Goal: Task Accomplishment & Management: Use online tool/utility

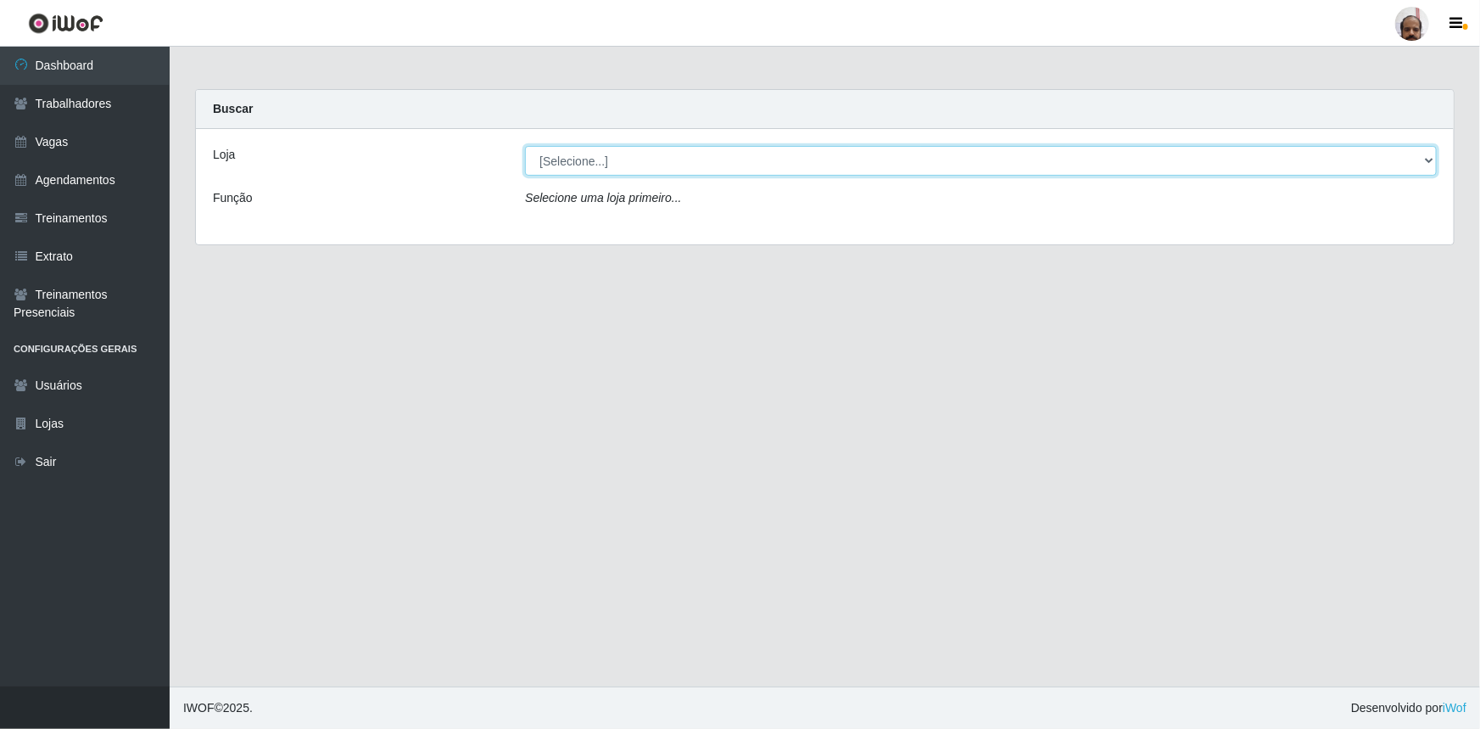
click at [1426, 161] on select "[Selecione...] Mar Vermelho - Loja 05" at bounding box center [981, 161] width 912 height 30
select select "252"
click at [525, 146] on select "[Selecione...] Mar Vermelho - Loja 05" at bounding box center [981, 161] width 912 height 30
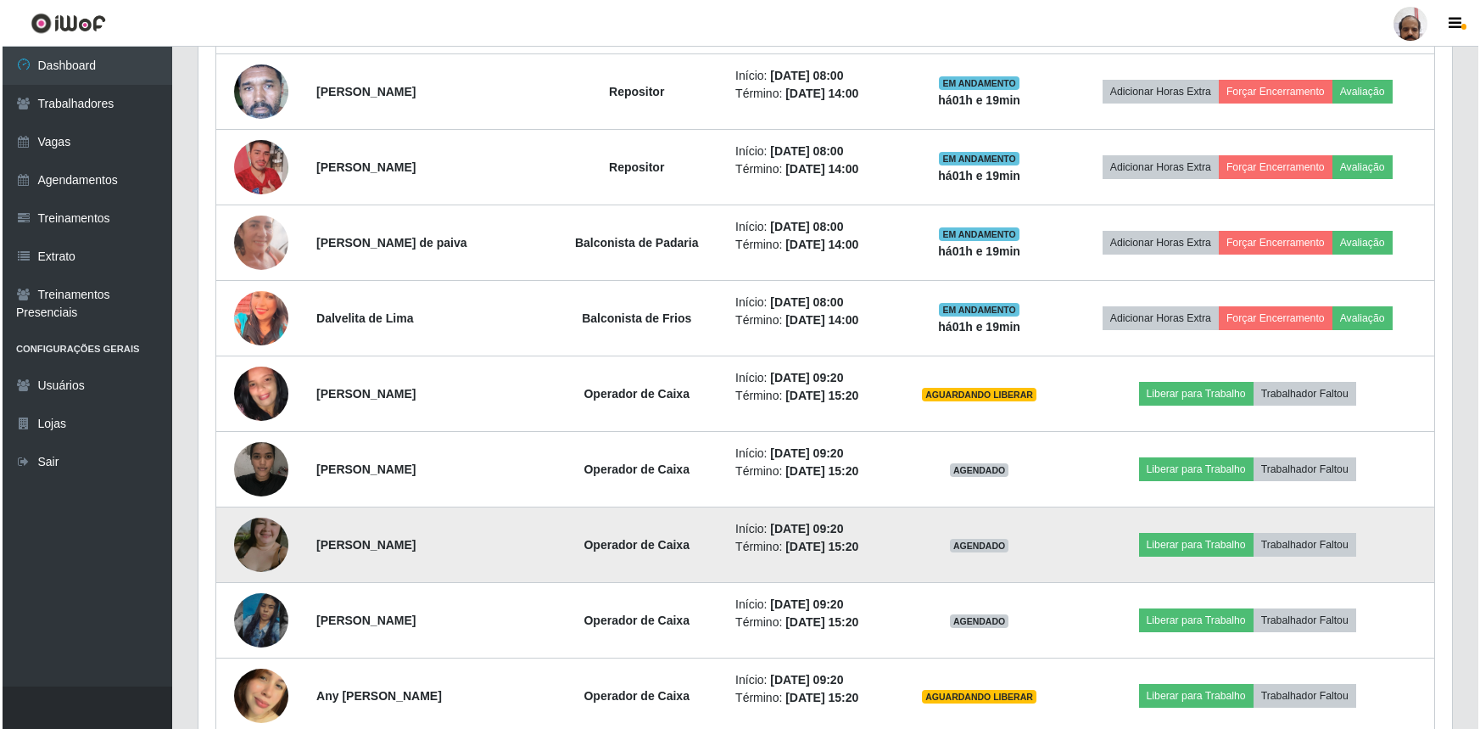
scroll to position [1002, 0]
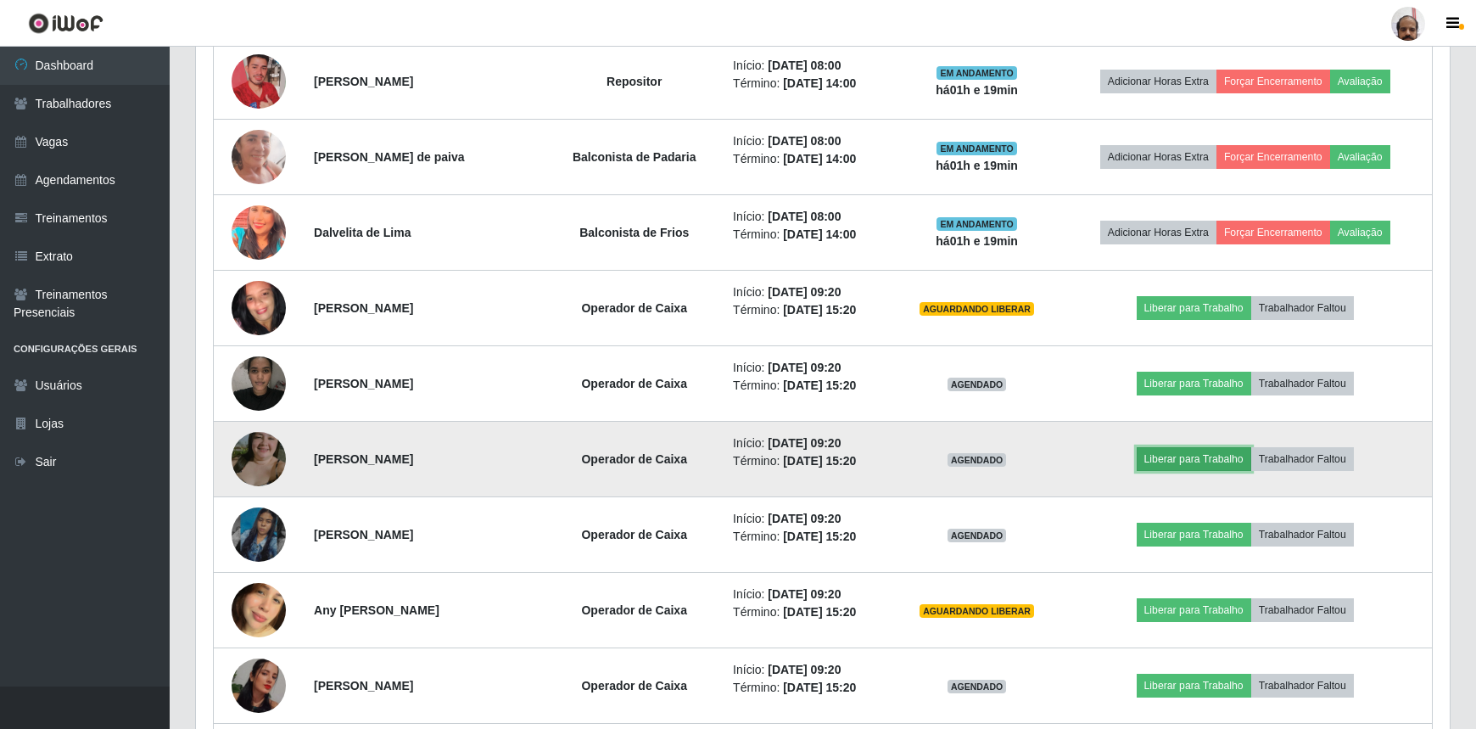
click at [1205, 456] on button "Liberar para Trabalho" at bounding box center [1194, 459] width 115 height 24
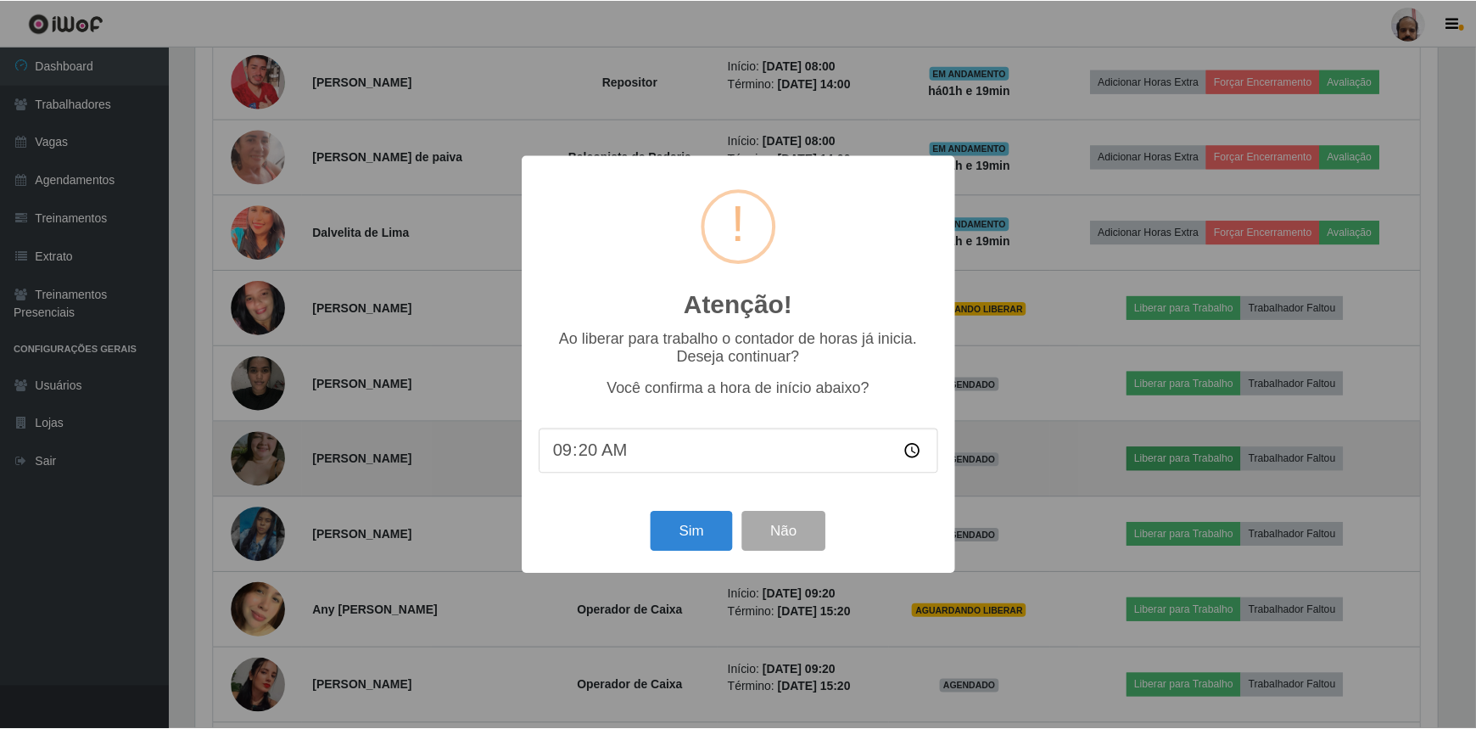
scroll to position [352, 1246]
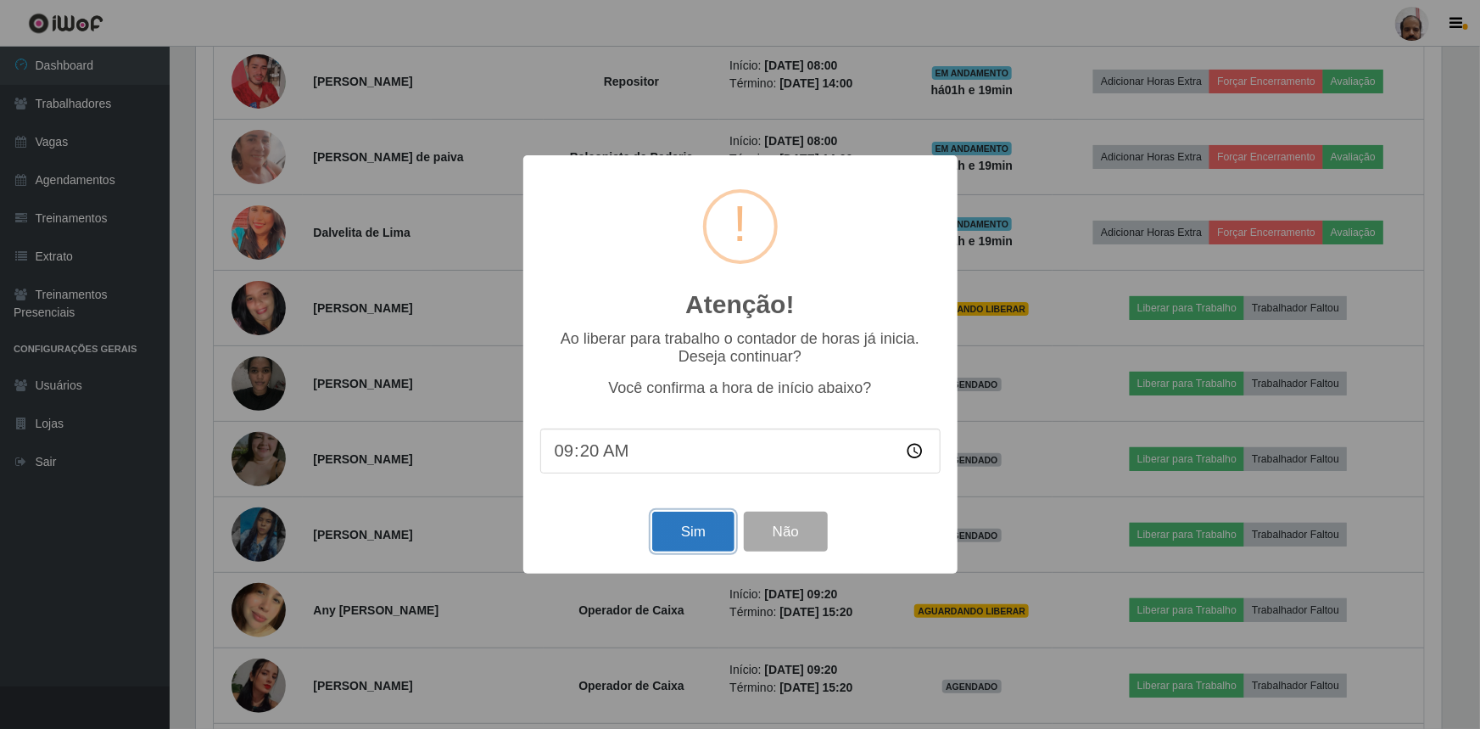
click at [689, 545] on button "Sim" at bounding box center [693, 532] width 82 height 40
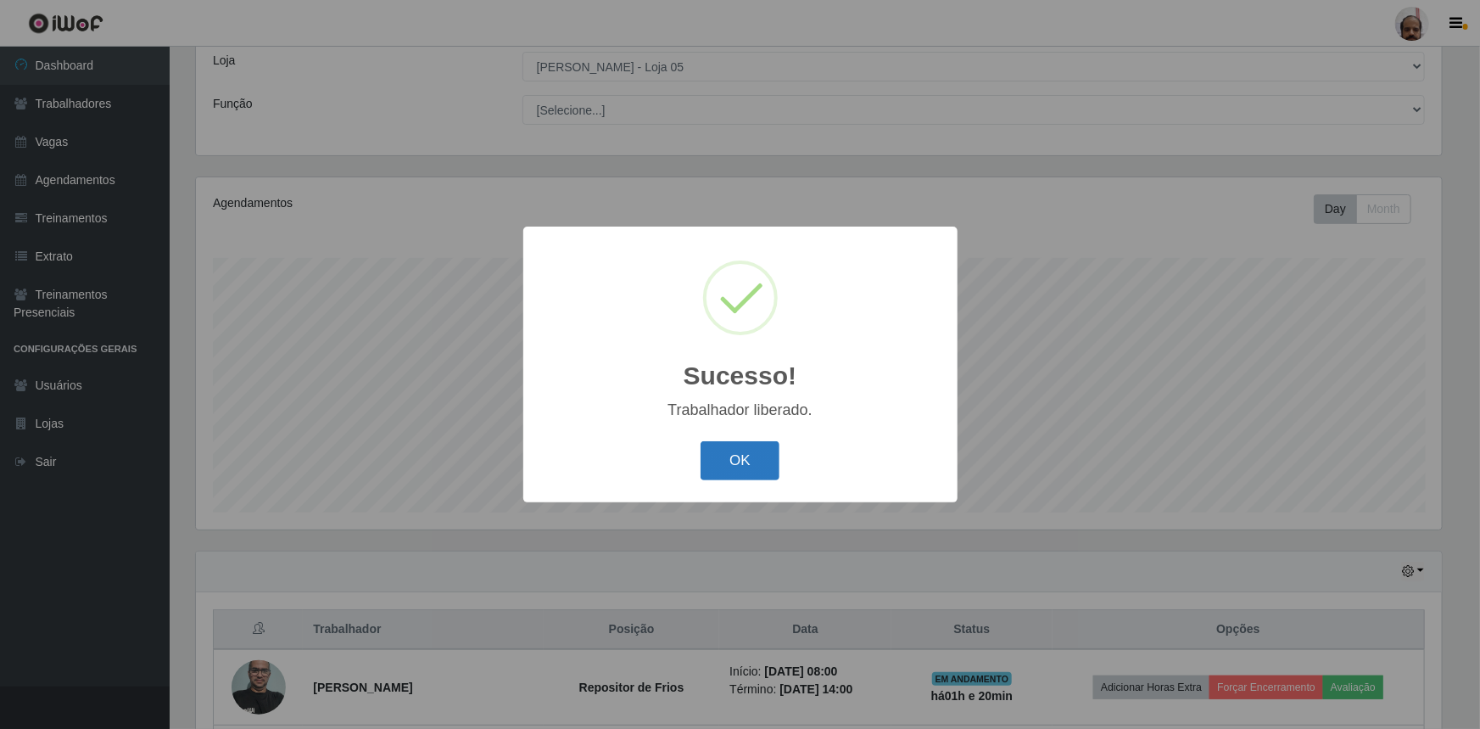
click at [719, 458] on button "OK" at bounding box center [740, 461] width 79 height 40
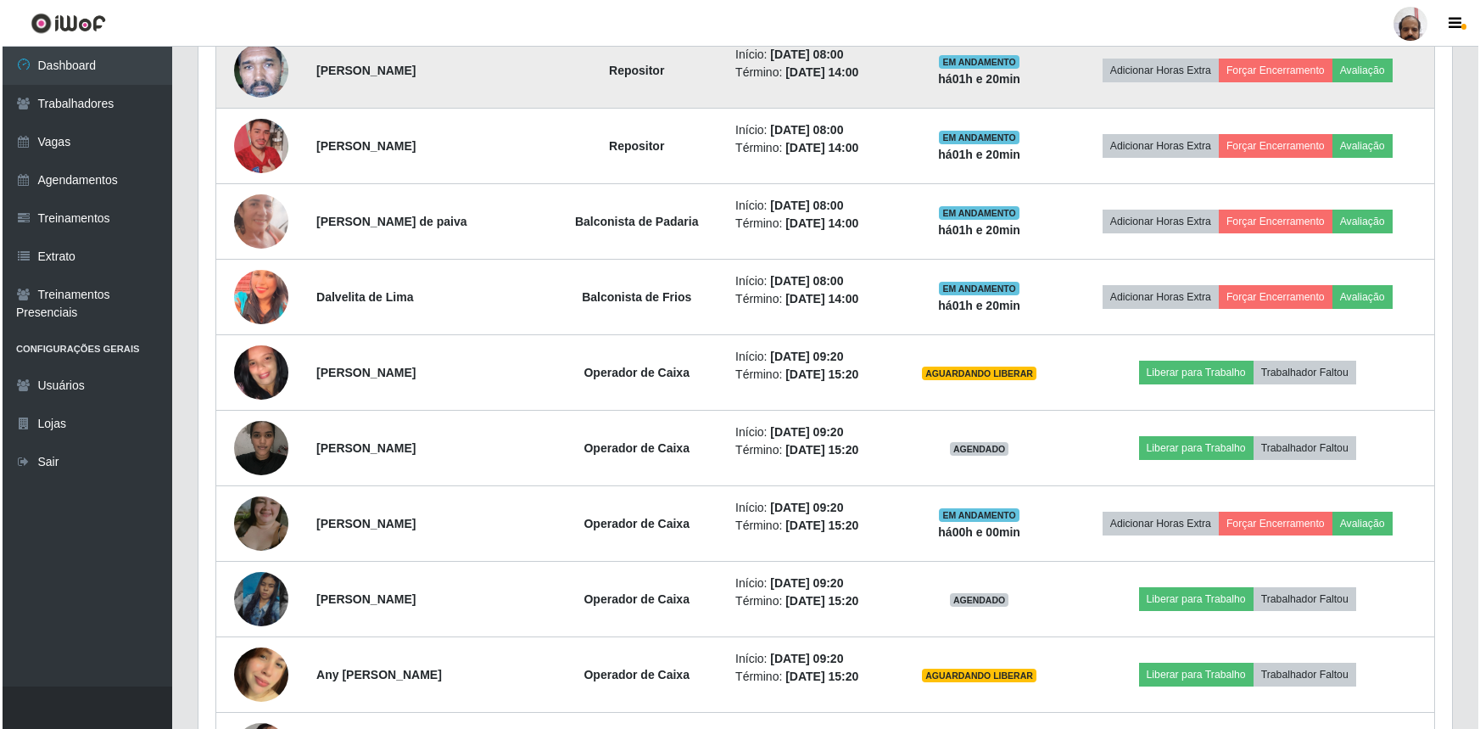
scroll to position [943, 0]
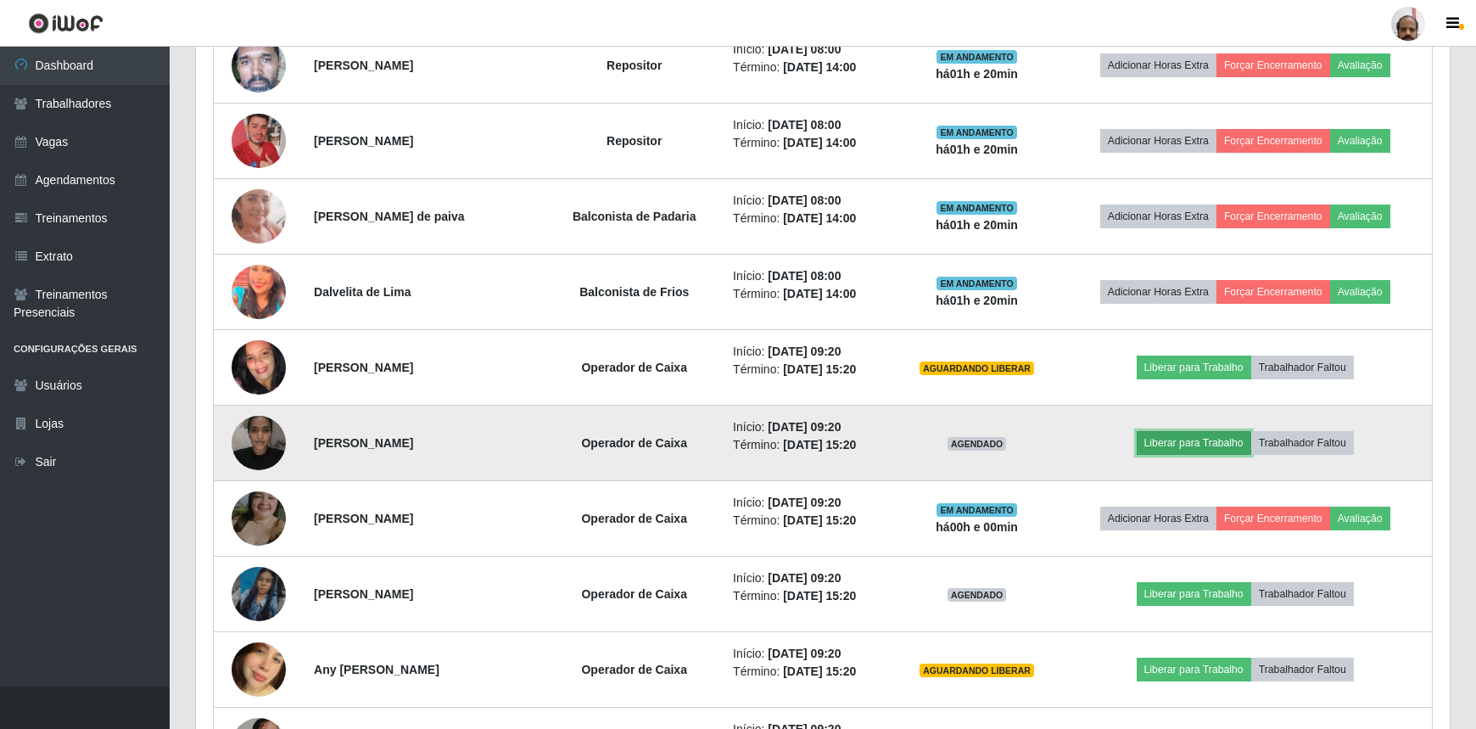
click at [1219, 442] on button "Liberar para Trabalho" at bounding box center [1194, 443] width 115 height 24
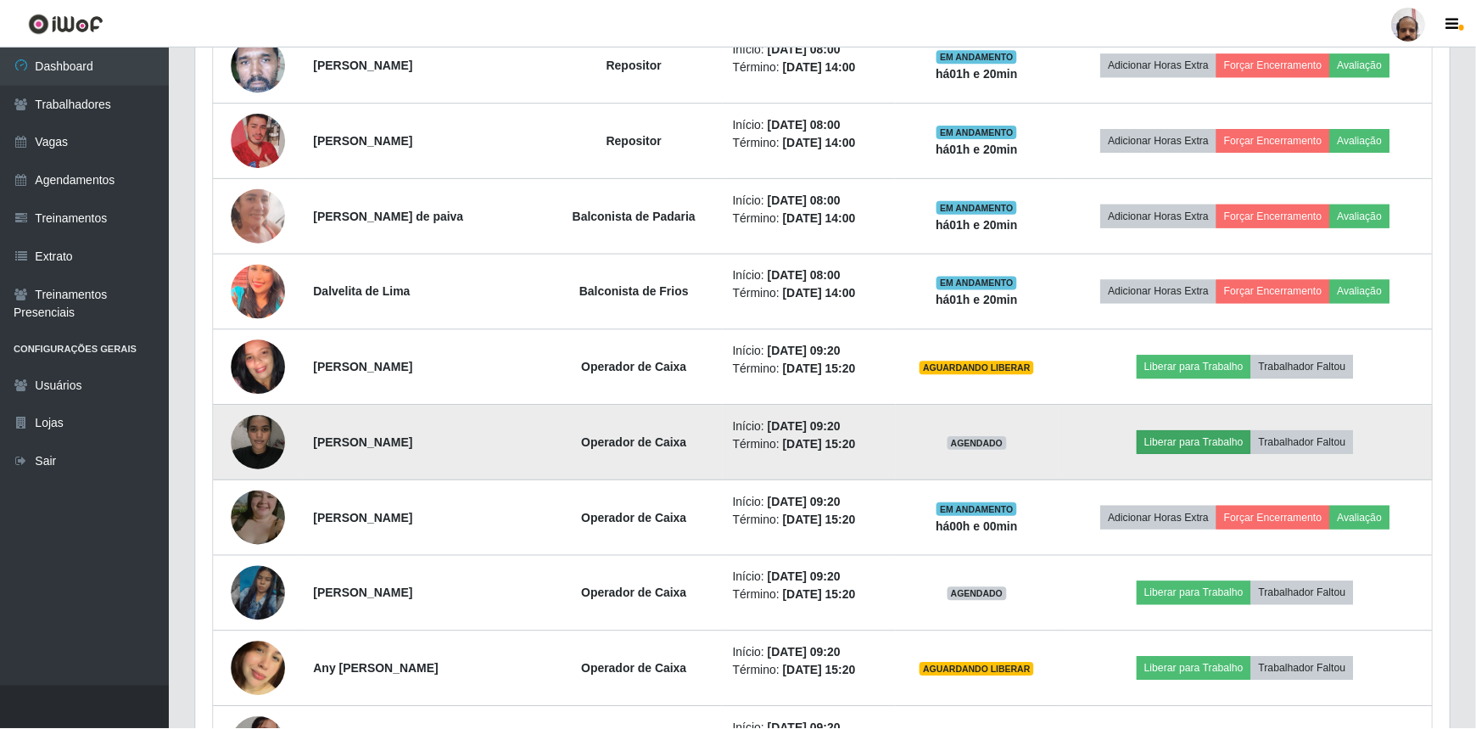
scroll to position [352, 1246]
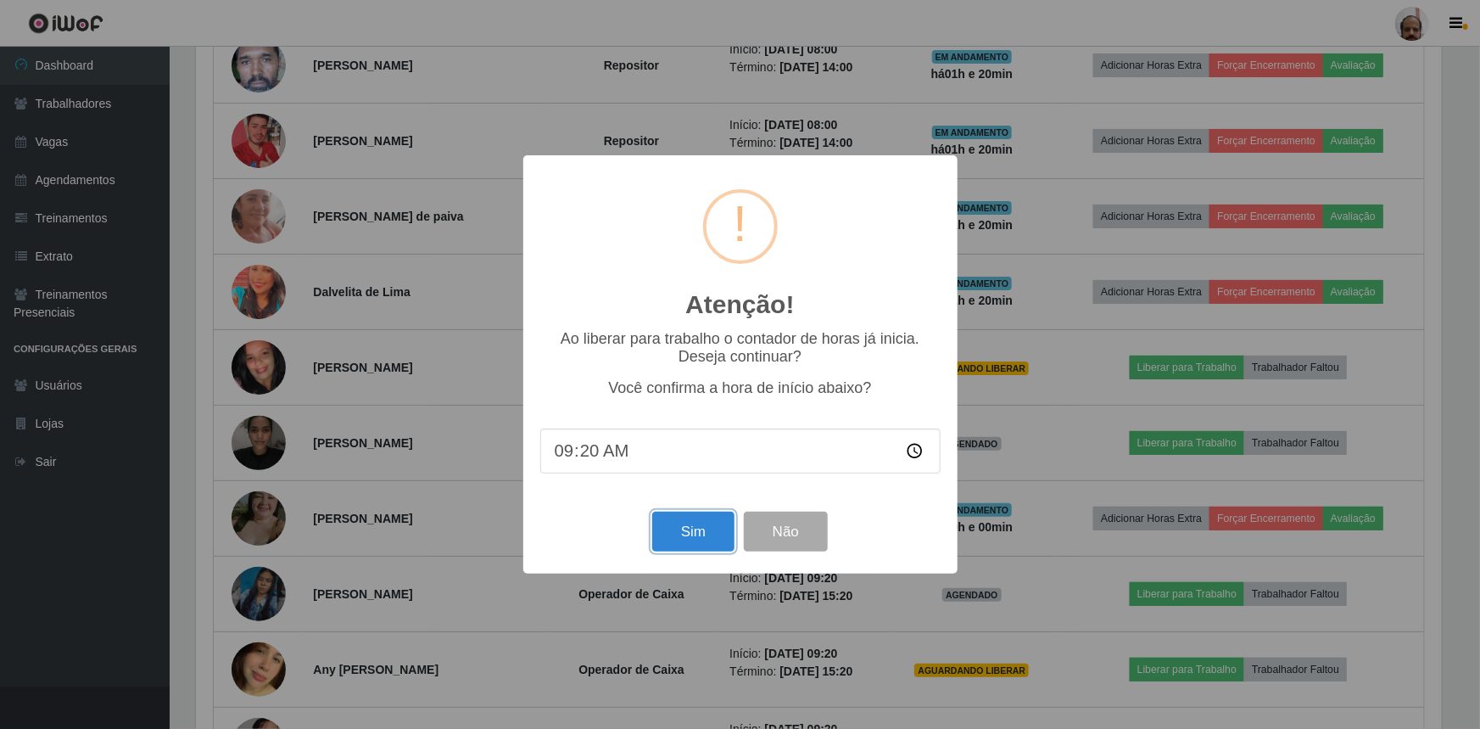
click at [691, 543] on button "Sim" at bounding box center [693, 532] width 82 height 40
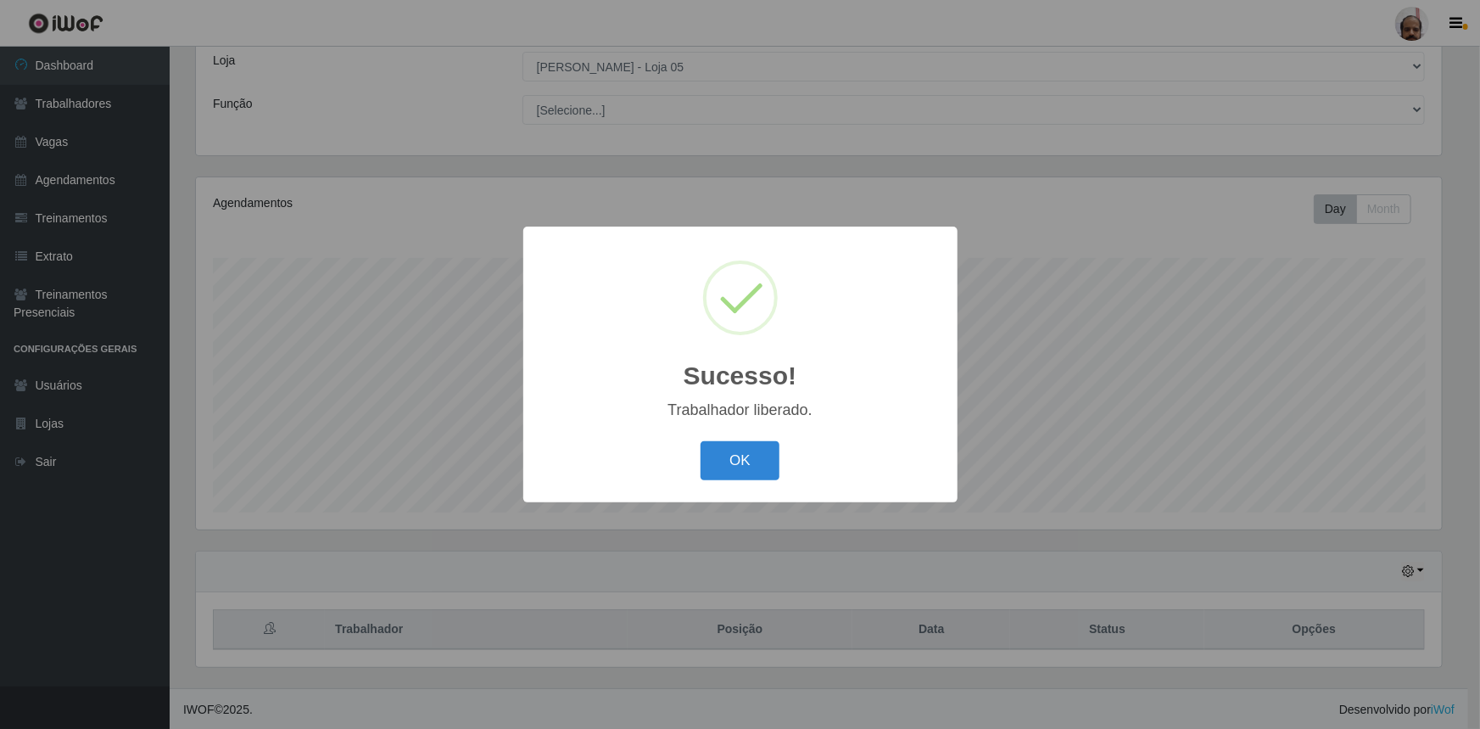
click at [727, 461] on button "OK" at bounding box center [740, 461] width 79 height 40
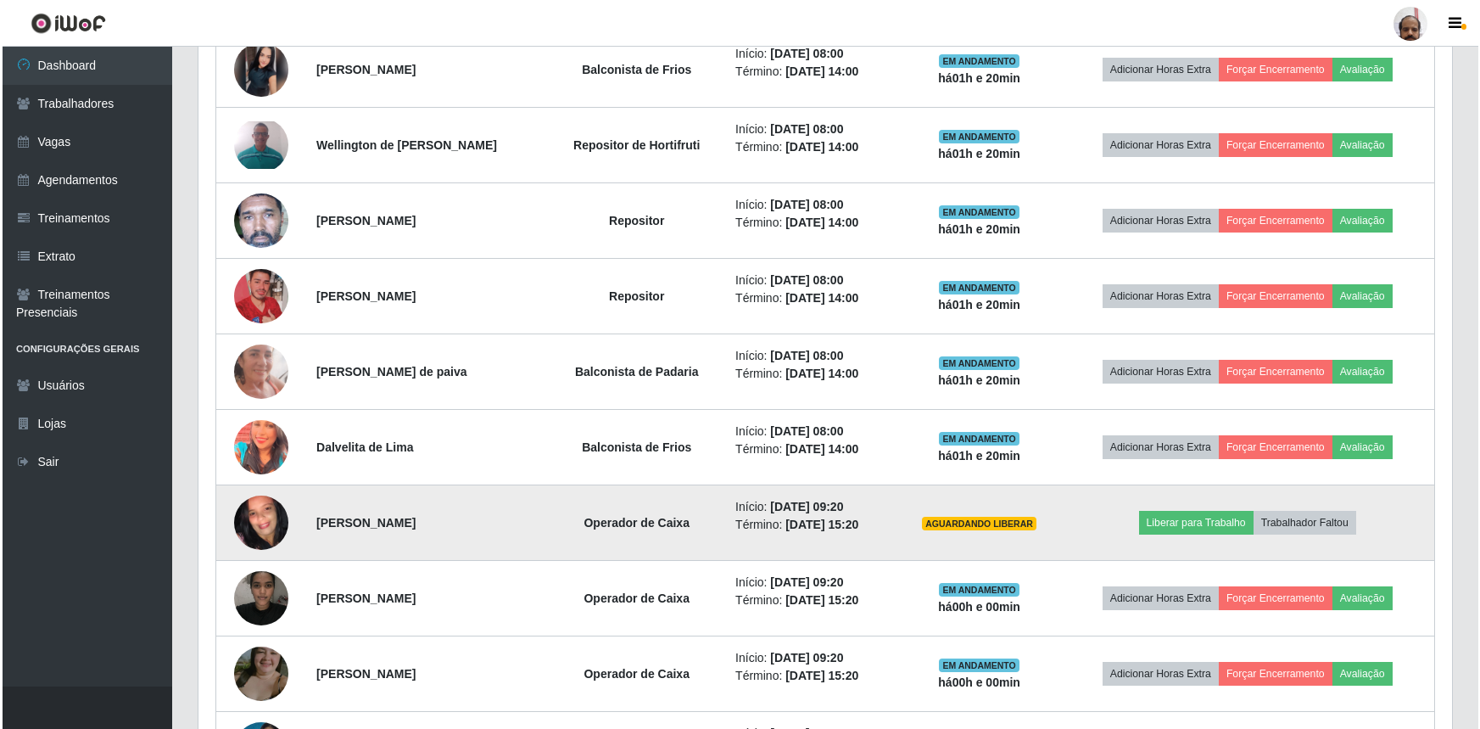
scroll to position [789, 0]
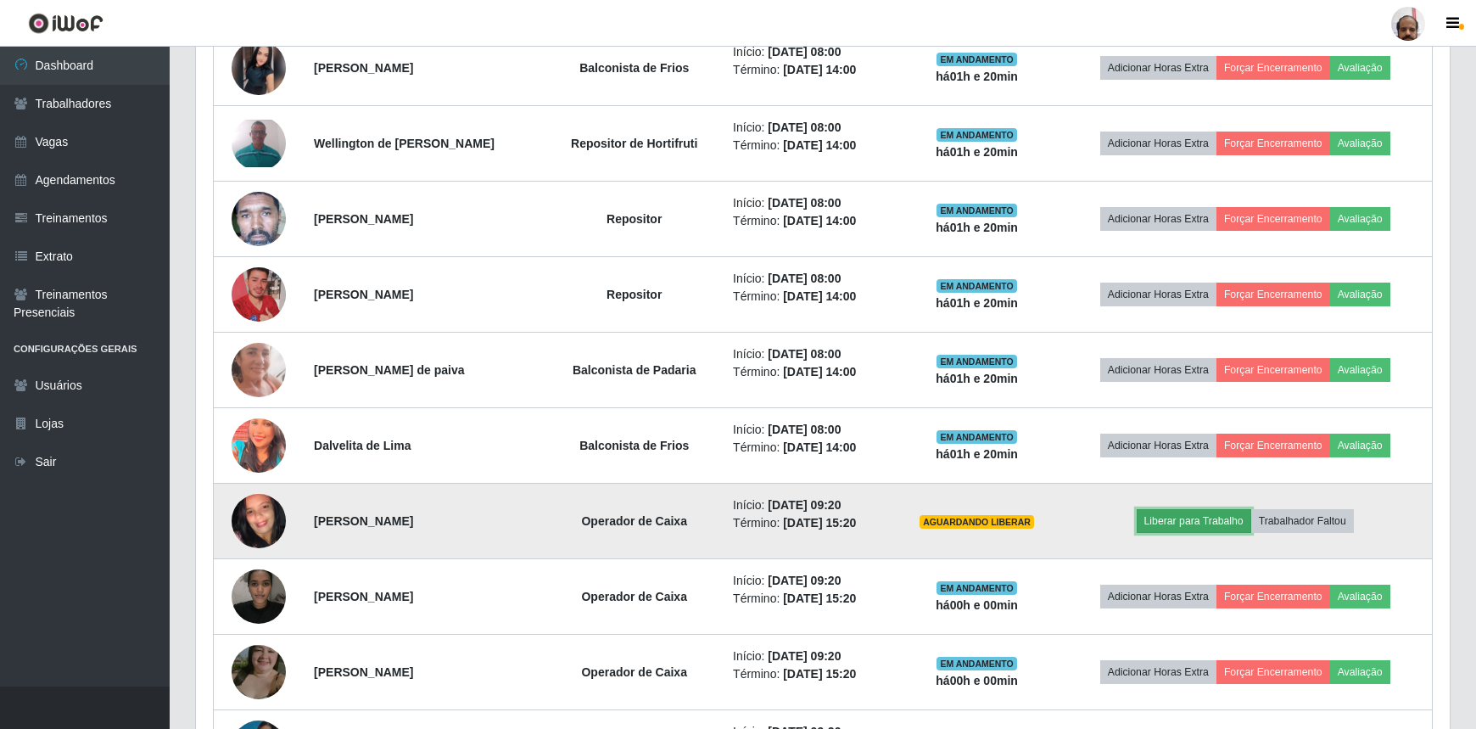
click at [1193, 520] on button "Liberar para Trabalho" at bounding box center [1194, 521] width 115 height 24
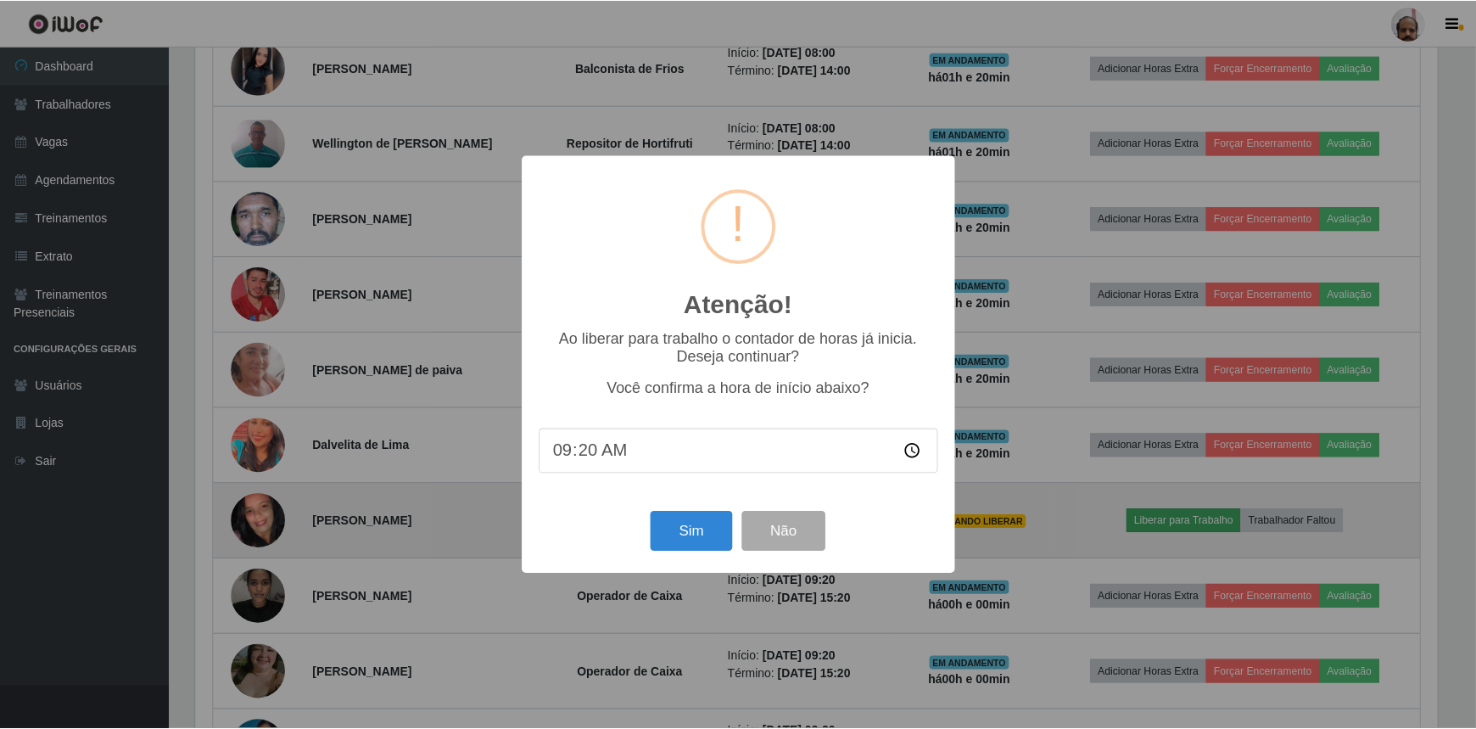
scroll to position [352, 1246]
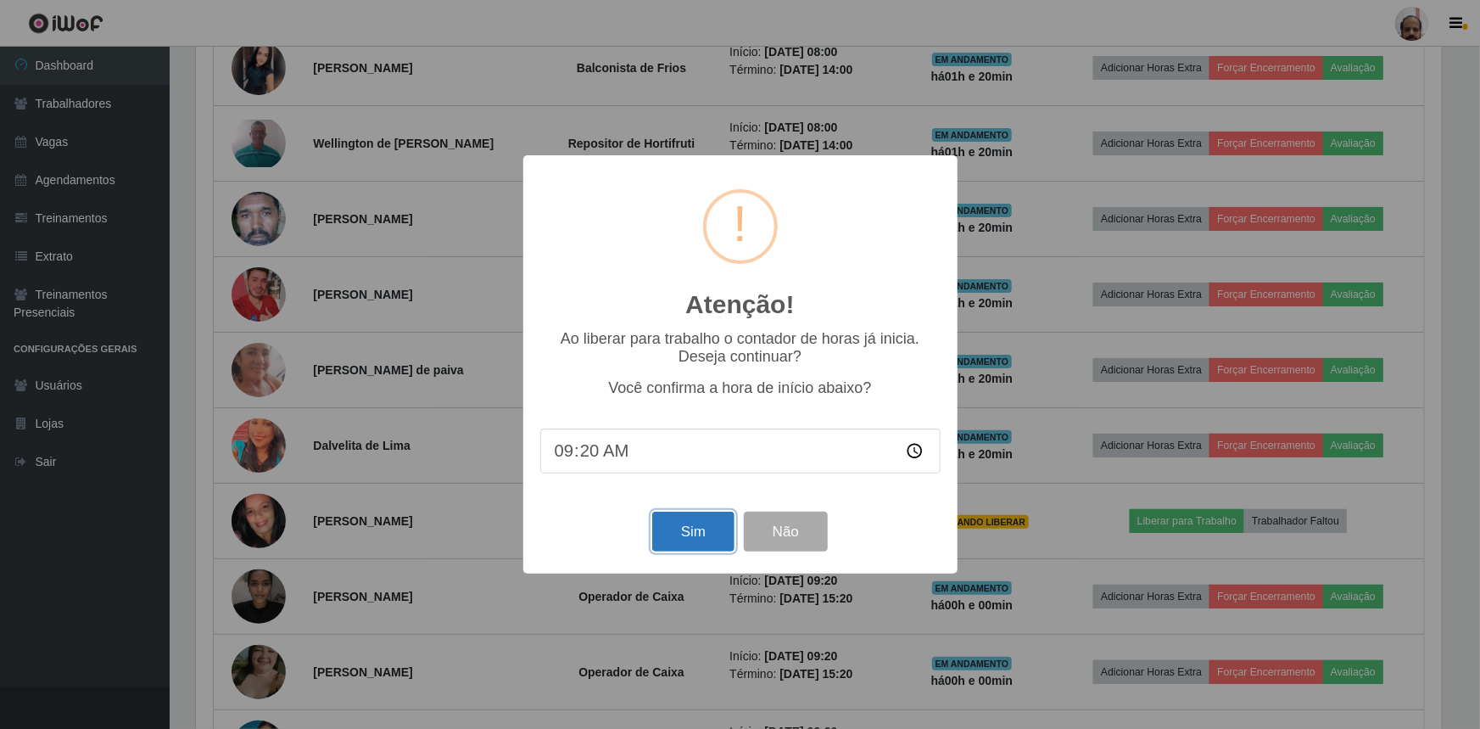
click at [693, 534] on button "Sim" at bounding box center [693, 532] width 82 height 40
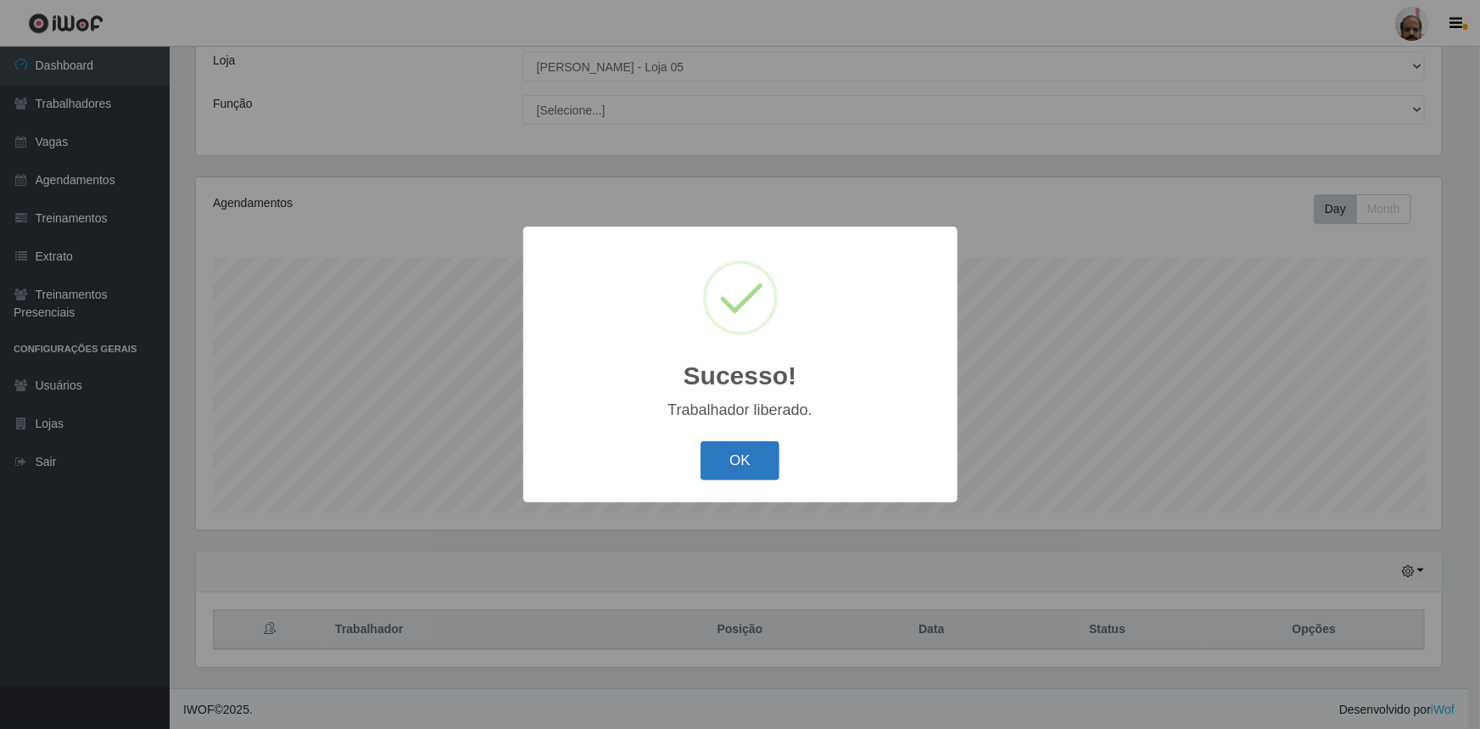
click at [776, 468] on button "OK" at bounding box center [740, 461] width 79 height 40
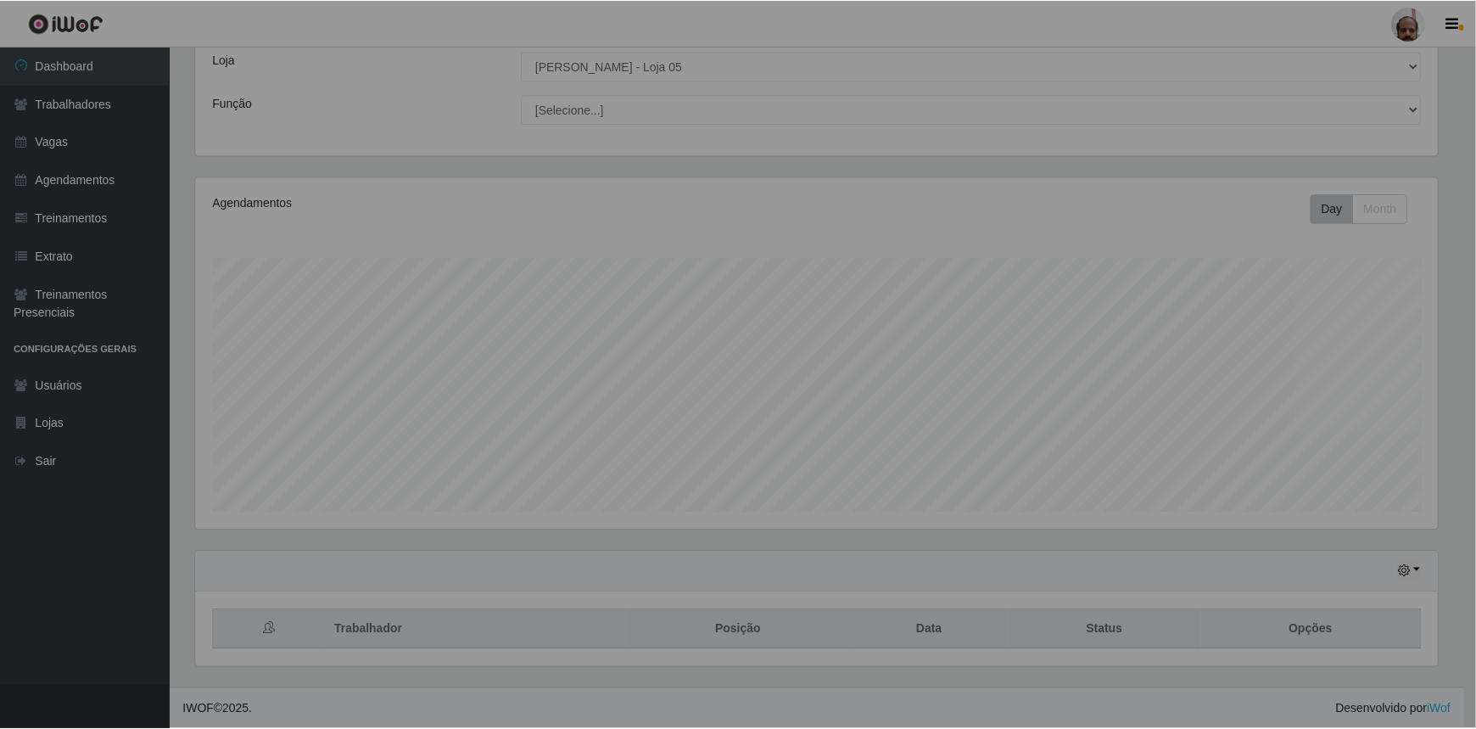
scroll to position [0, 0]
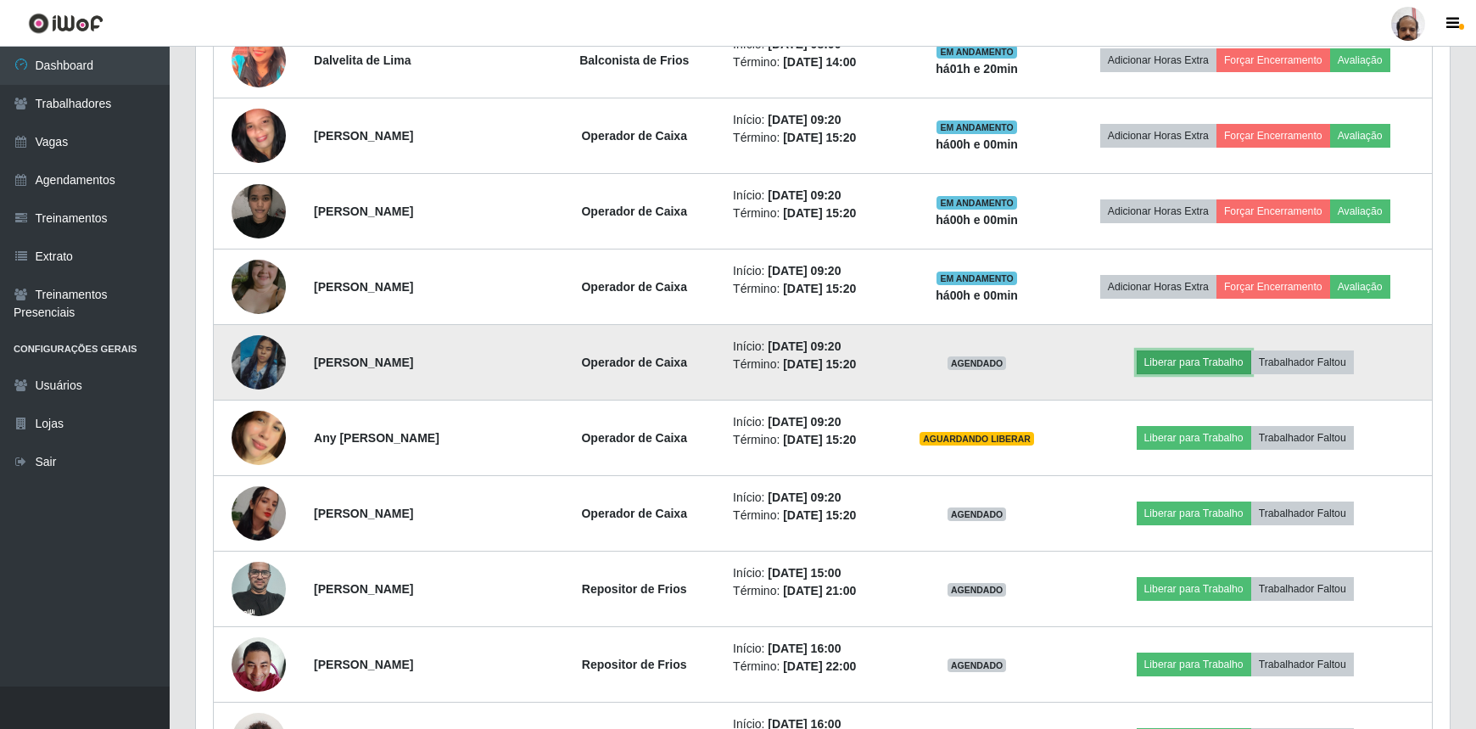
click at [1188, 360] on button "Liberar para Trabalho" at bounding box center [1194, 362] width 115 height 24
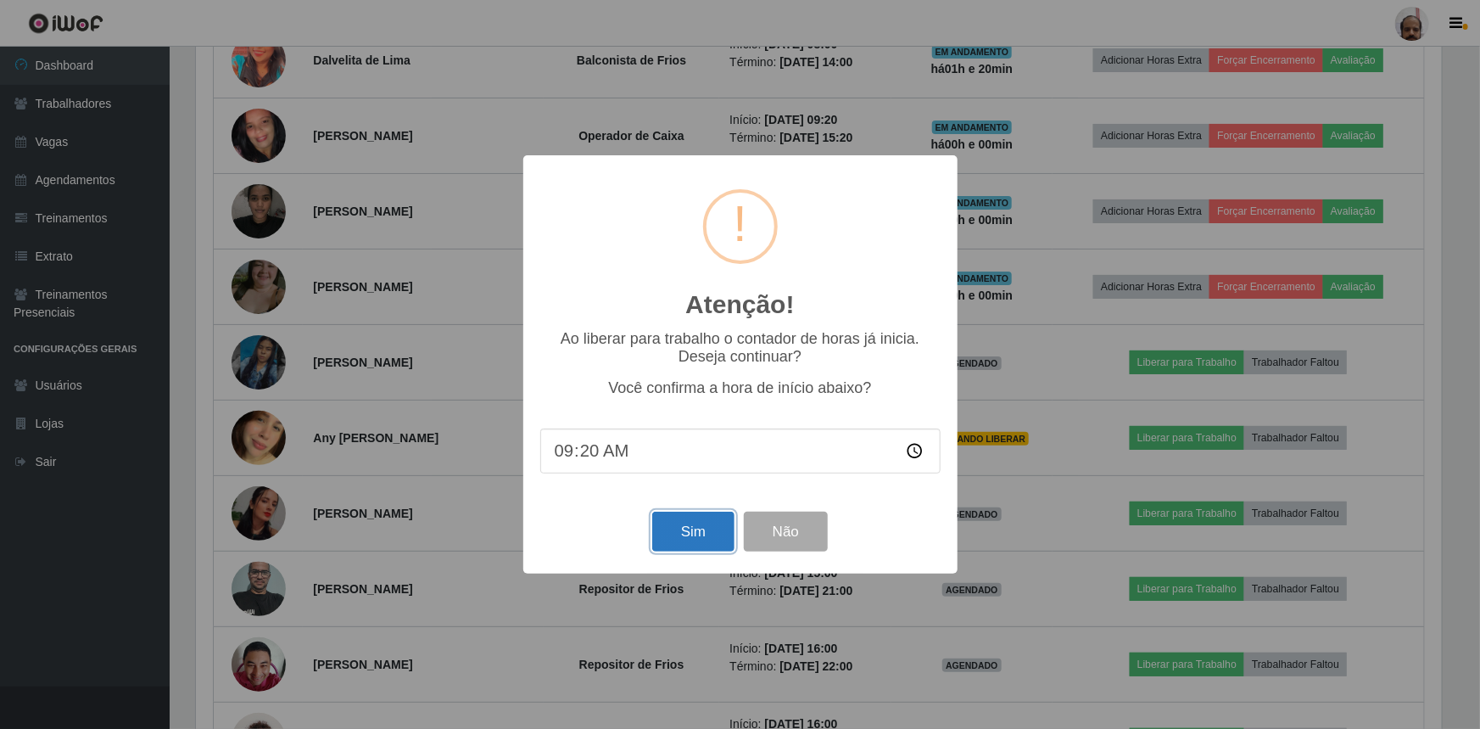
click at [697, 544] on button "Sim" at bounding box center [693, 532] width 82 height 40
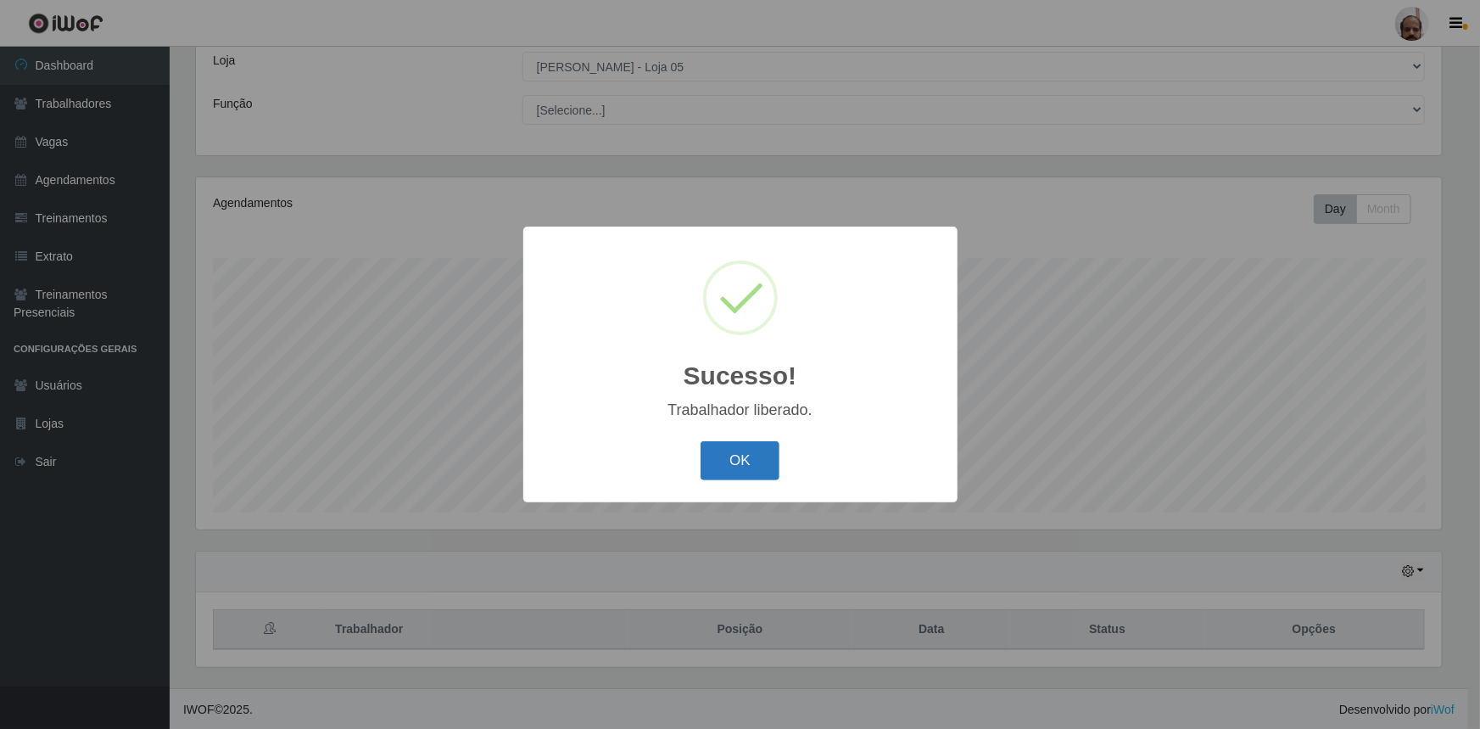
click at [740, 467] on button "OK" at bounding box center [740, 461] width 79 height 40
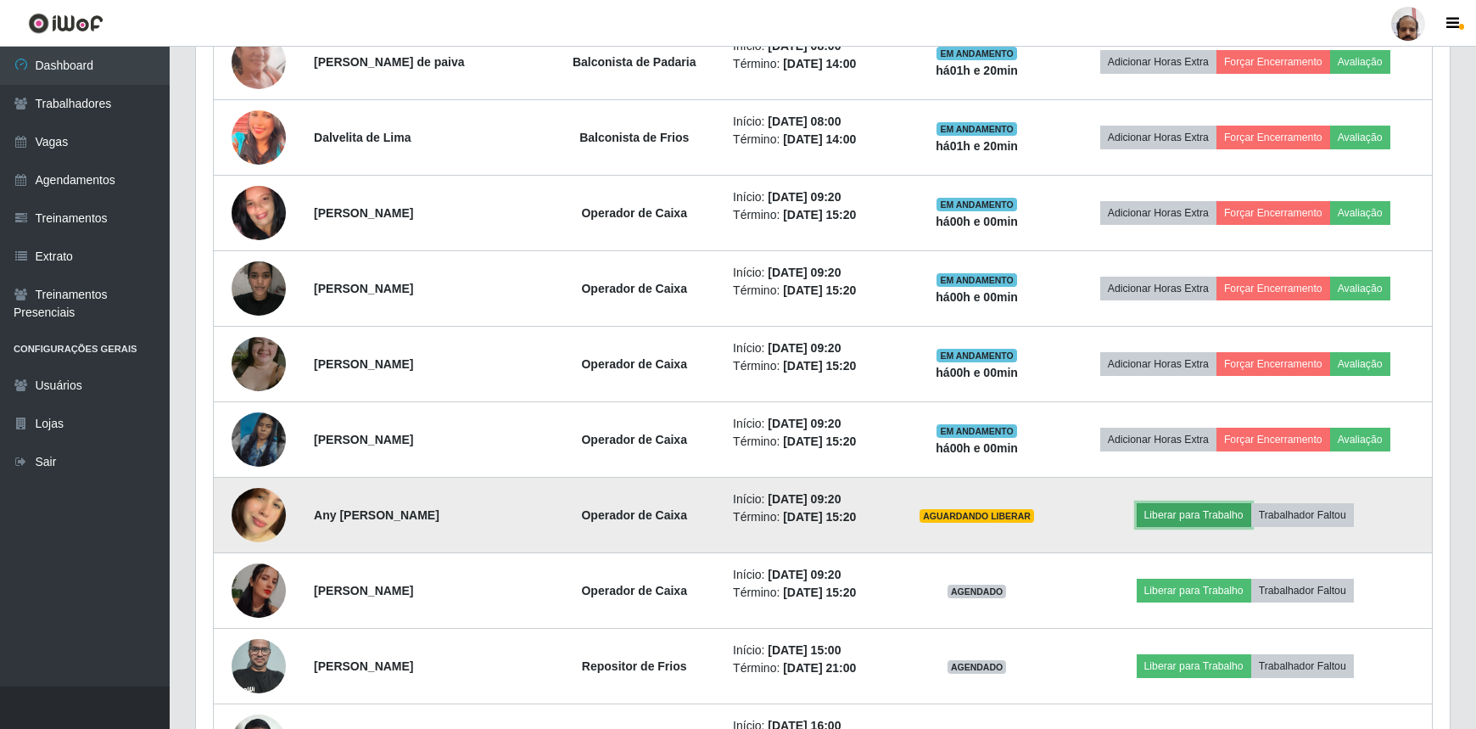
click at [1202, 505] on button "Liberar para Trabalho" at bounding box center [1194, 515] width 115 height 24
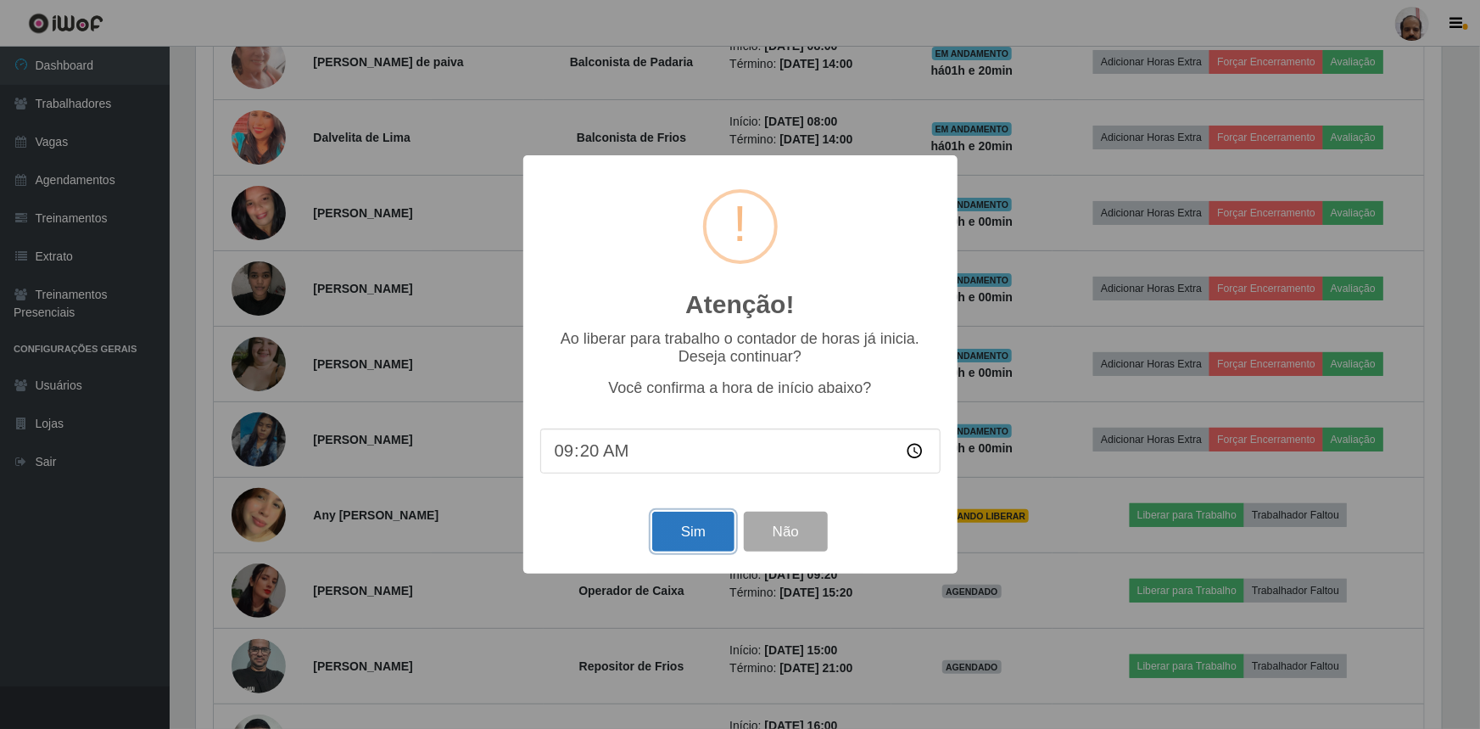
click at [708, 540] on button "Sim" at bounding box center [693, 532] width 82 height 40
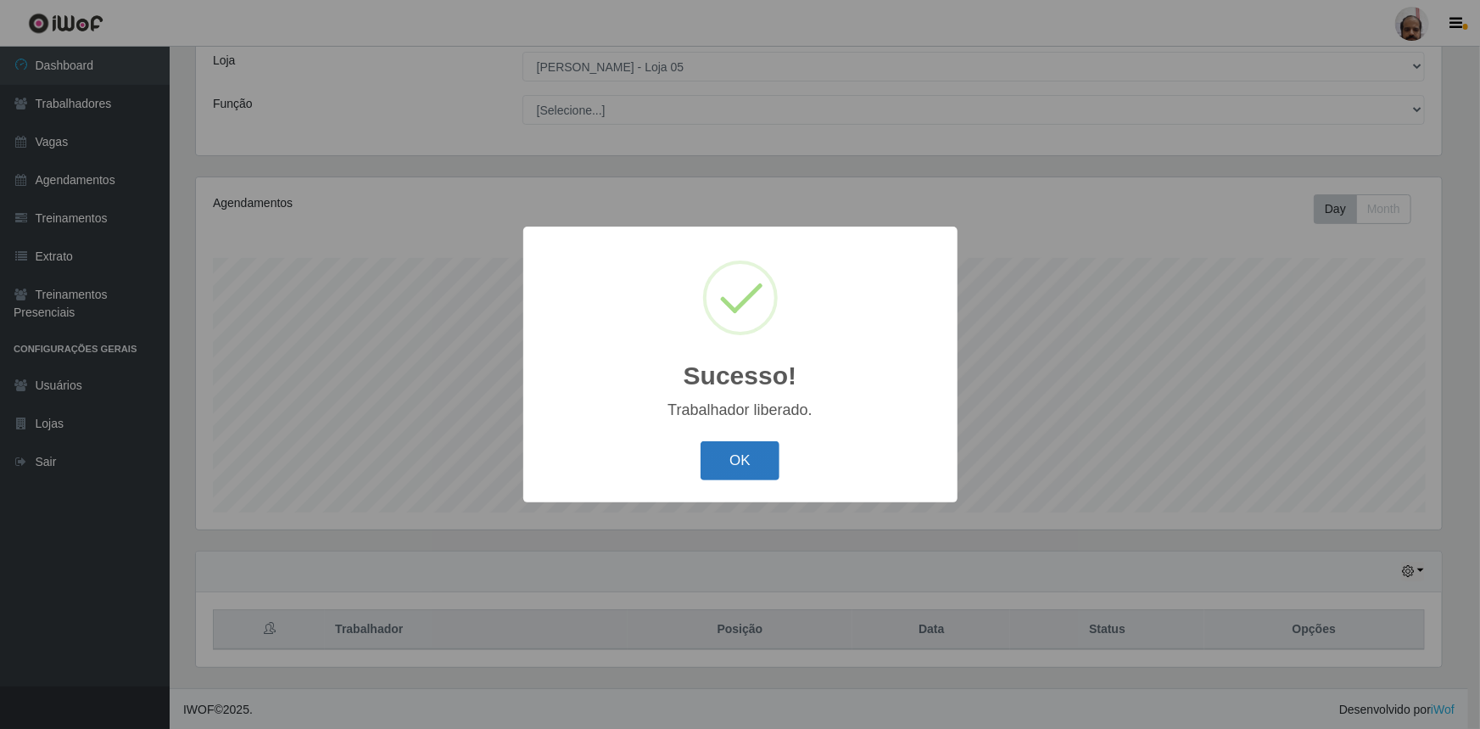
click at [743, 456] on button "OK" at bounding box center [740, 461] width 79 height 40
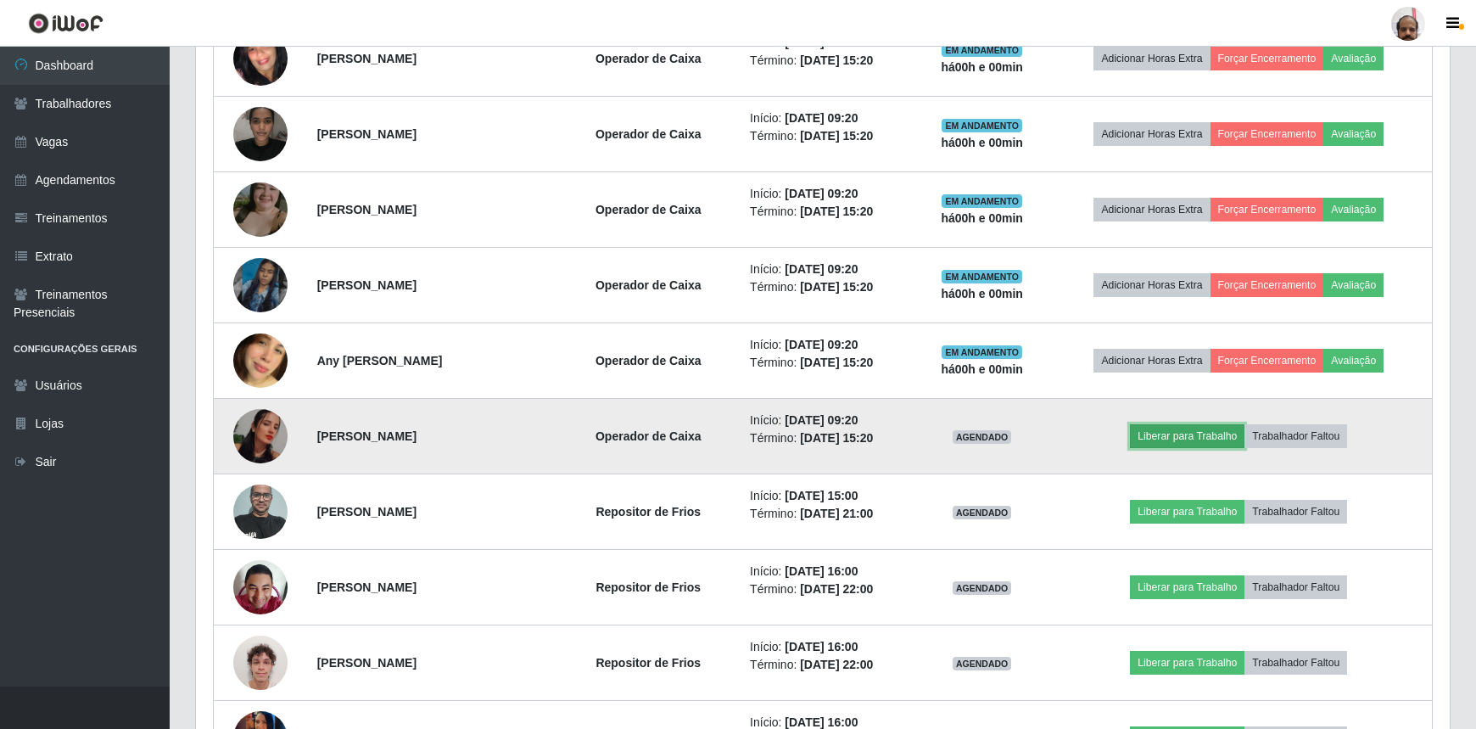
click at [1186, 434] on button "Liberar para Trabalho" at bounding box center [1187, 436] width 115 height 24
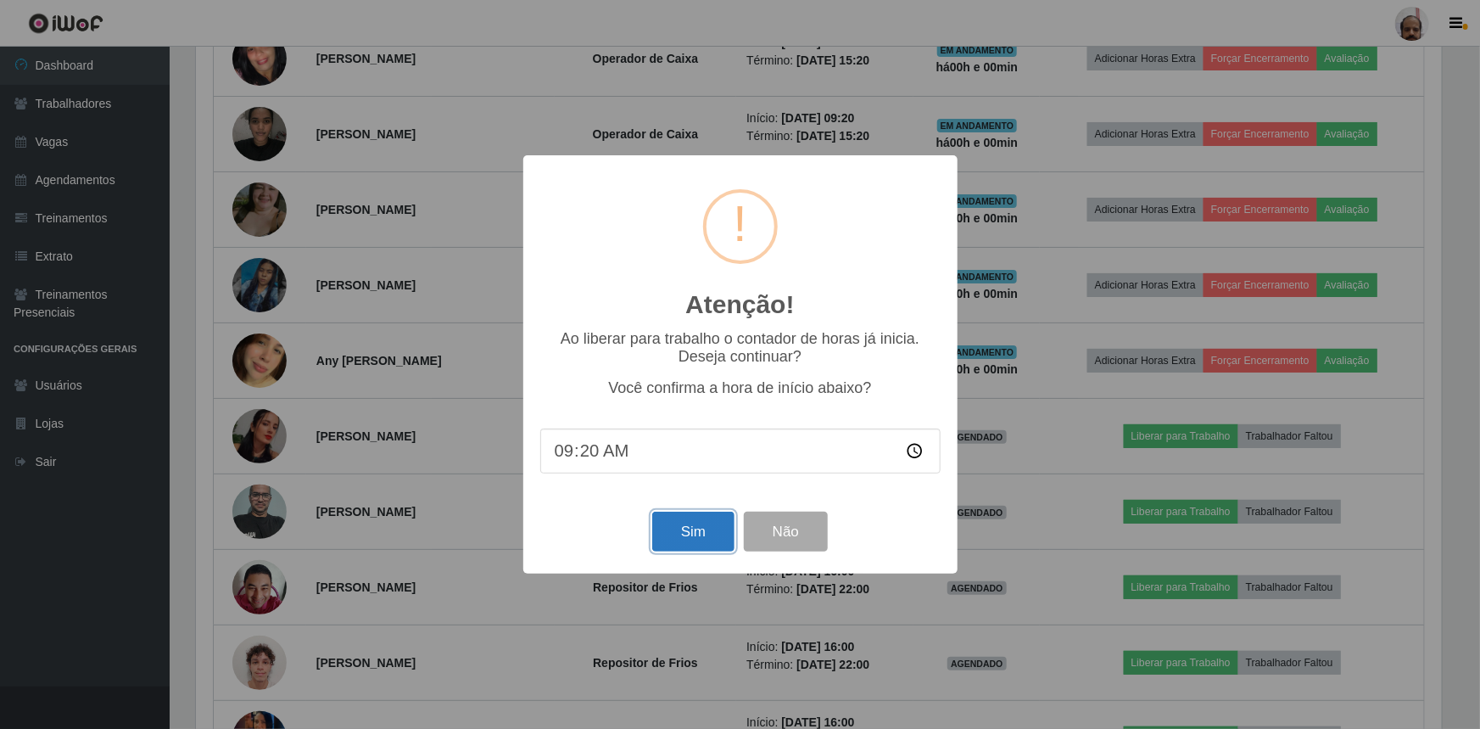
click at [700, 532] on button "Sim" at bounding box center [693, 532] width 82 height 40
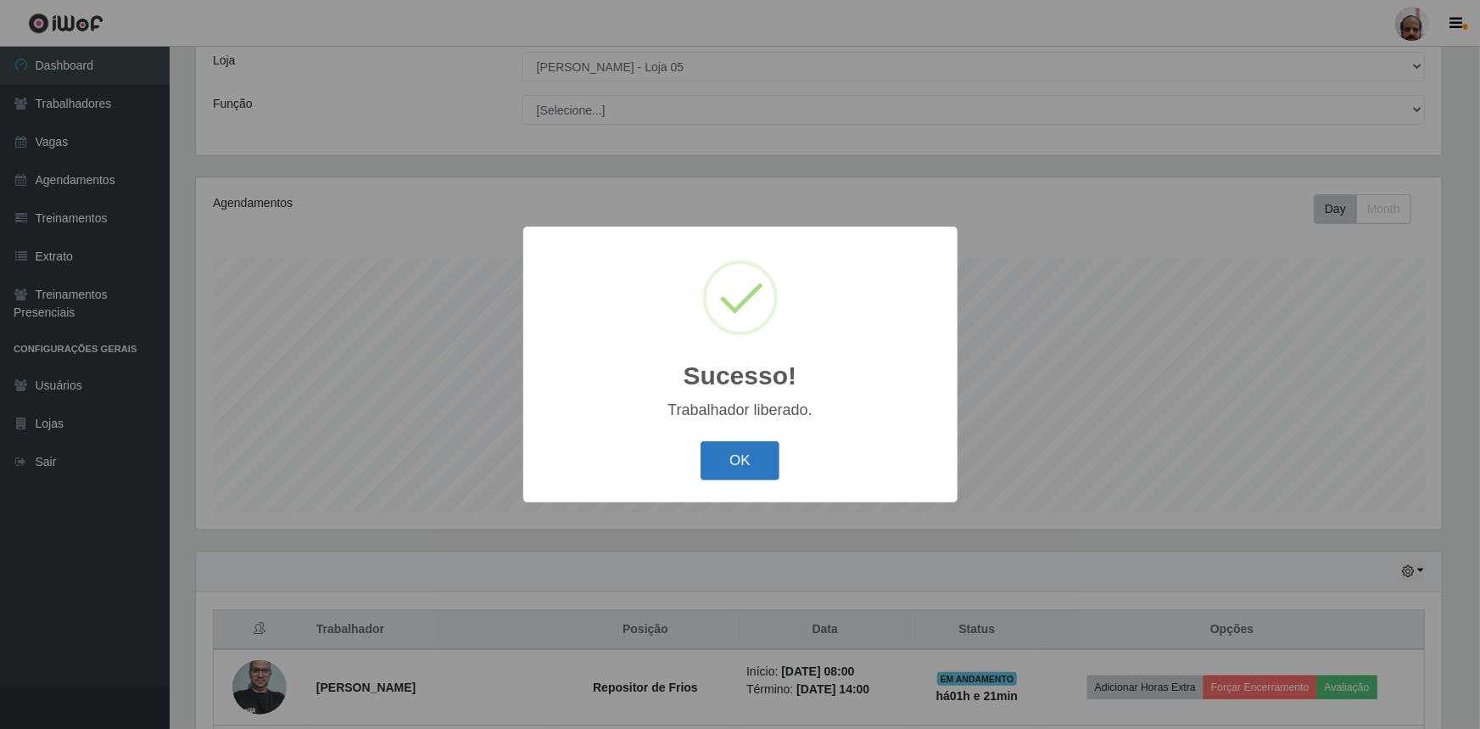
click at [741, 454] on button "OK" at bounding box center [740, 461] width 79 height 40
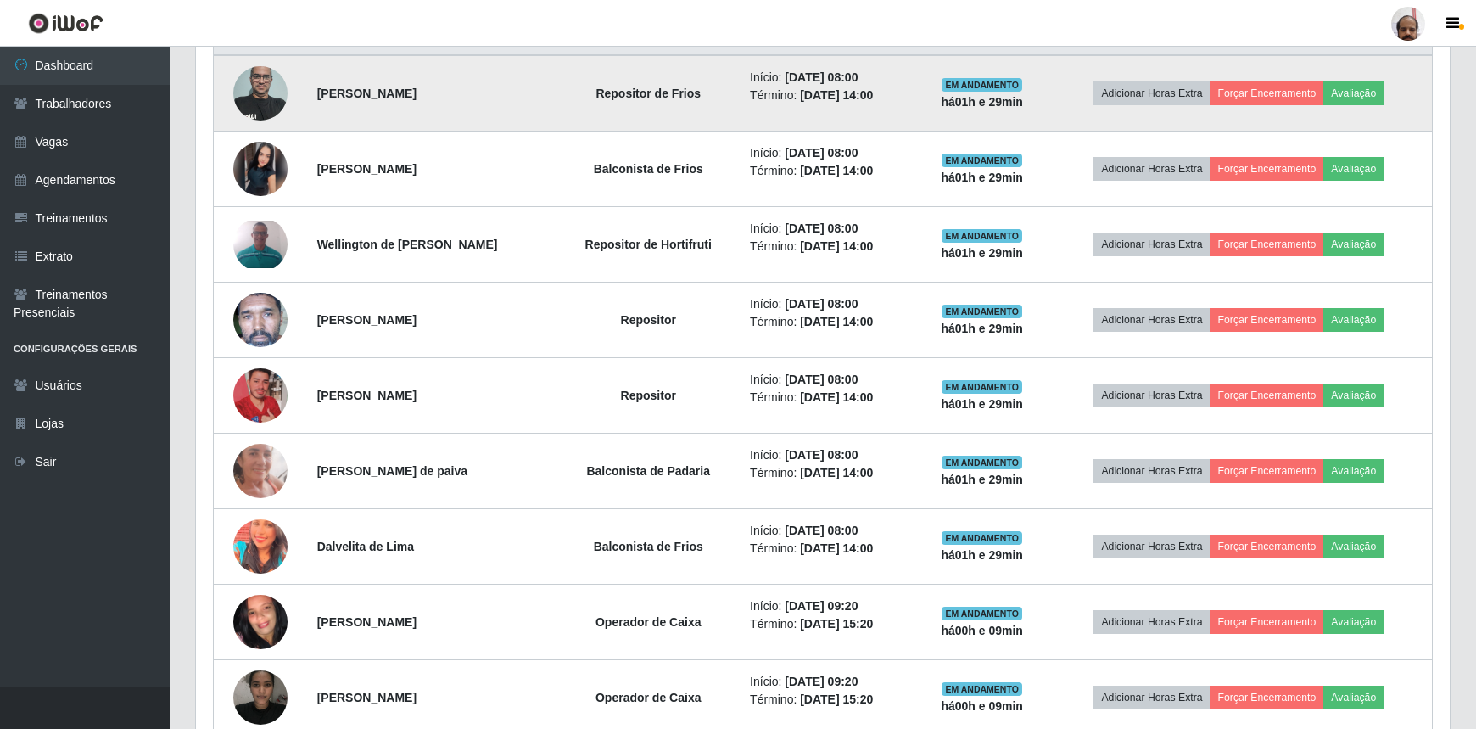
scroll to position [712, 0]
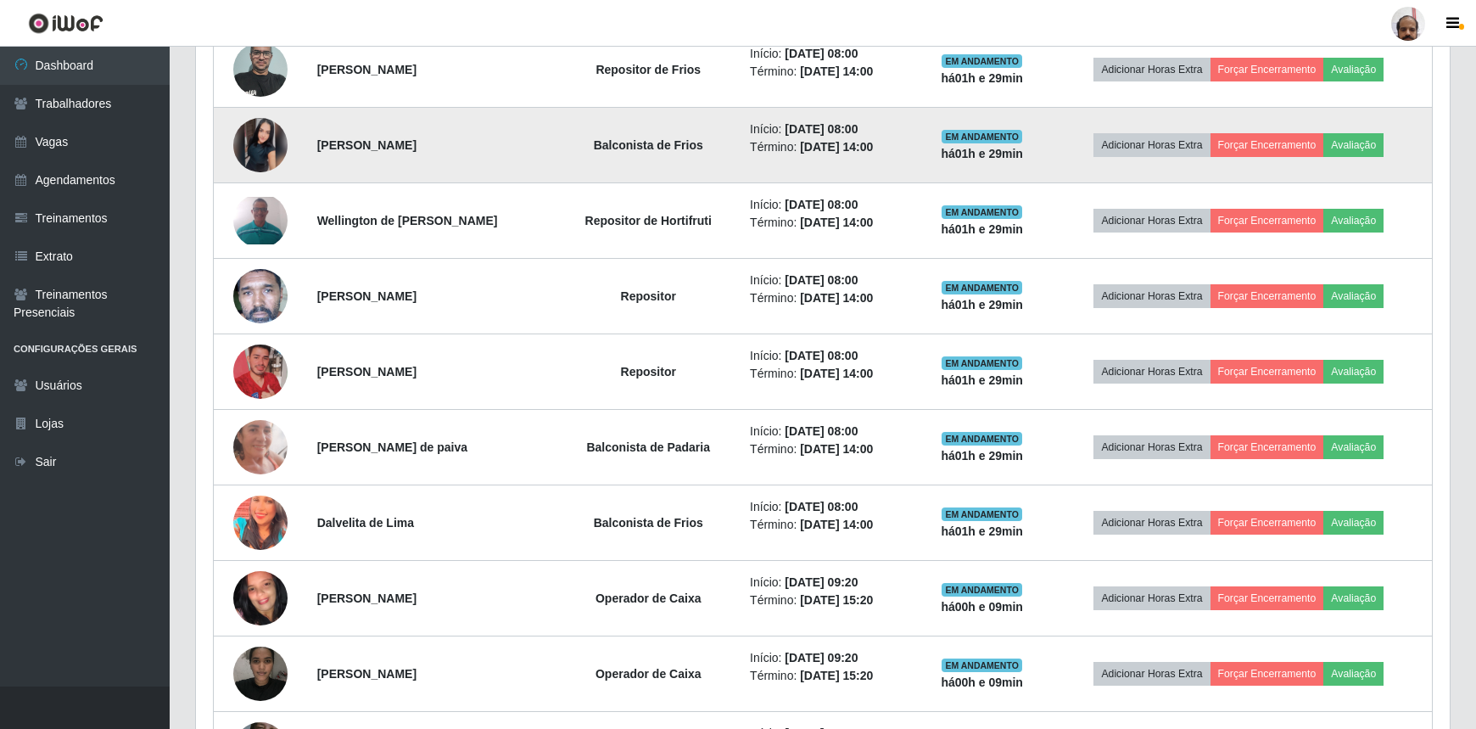
click at [257, 143] on img at bounding box center [260, 145] width 54 height 54
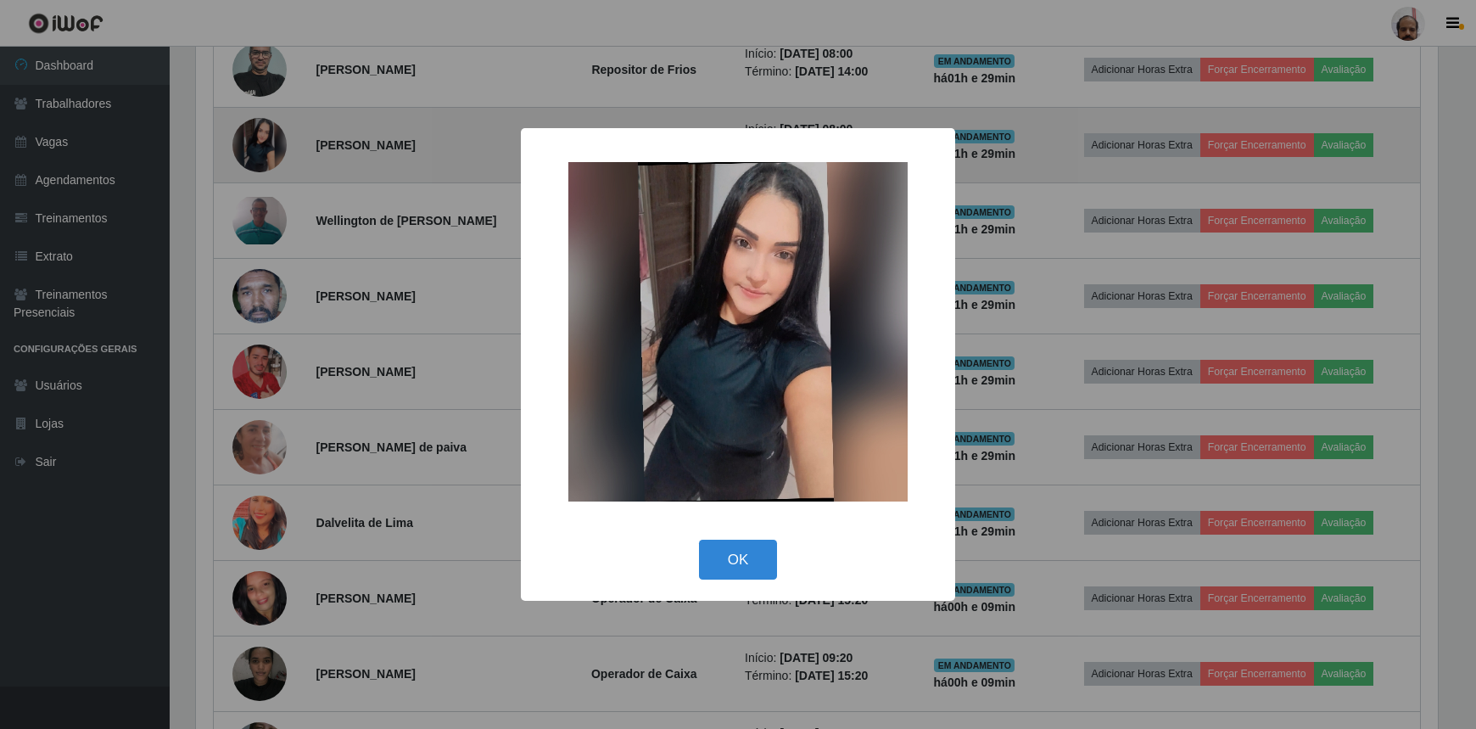
scroll to position [352, 1246]
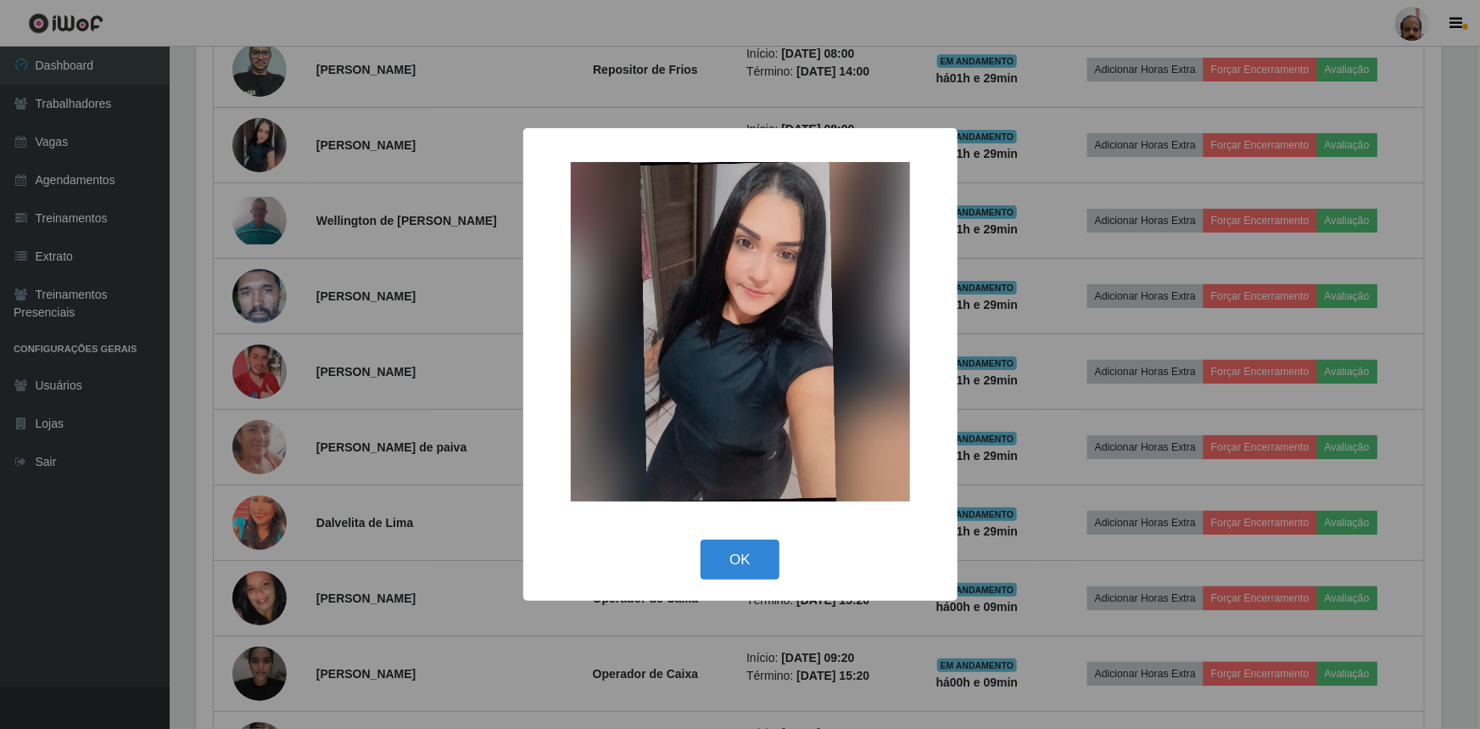
click at [732, 305] on img at bounding box center [740, 331] width 339 height 339
click at [249, 87] on div "× OK Cancel" at bounding box center [740, 364] width 1480 height 729
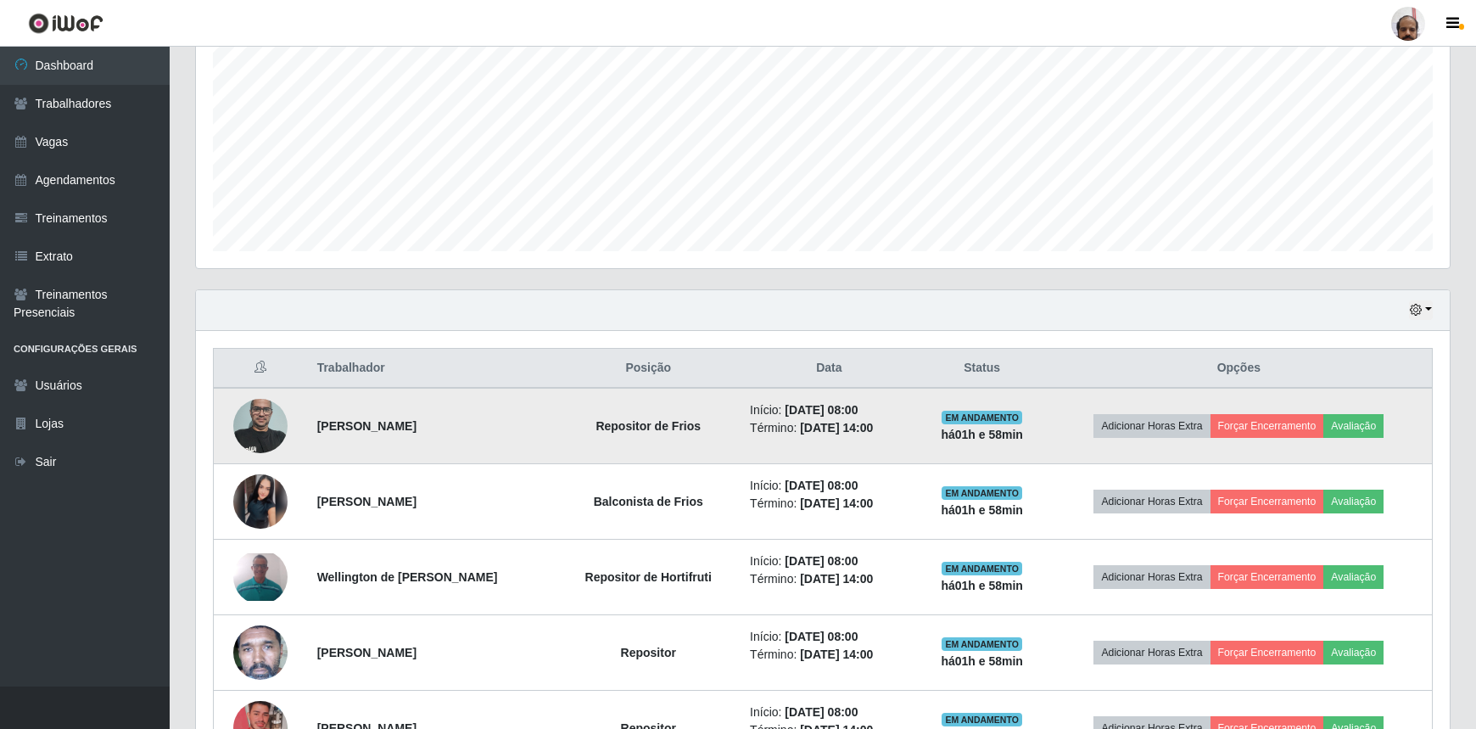
scroll to position [540, 0]
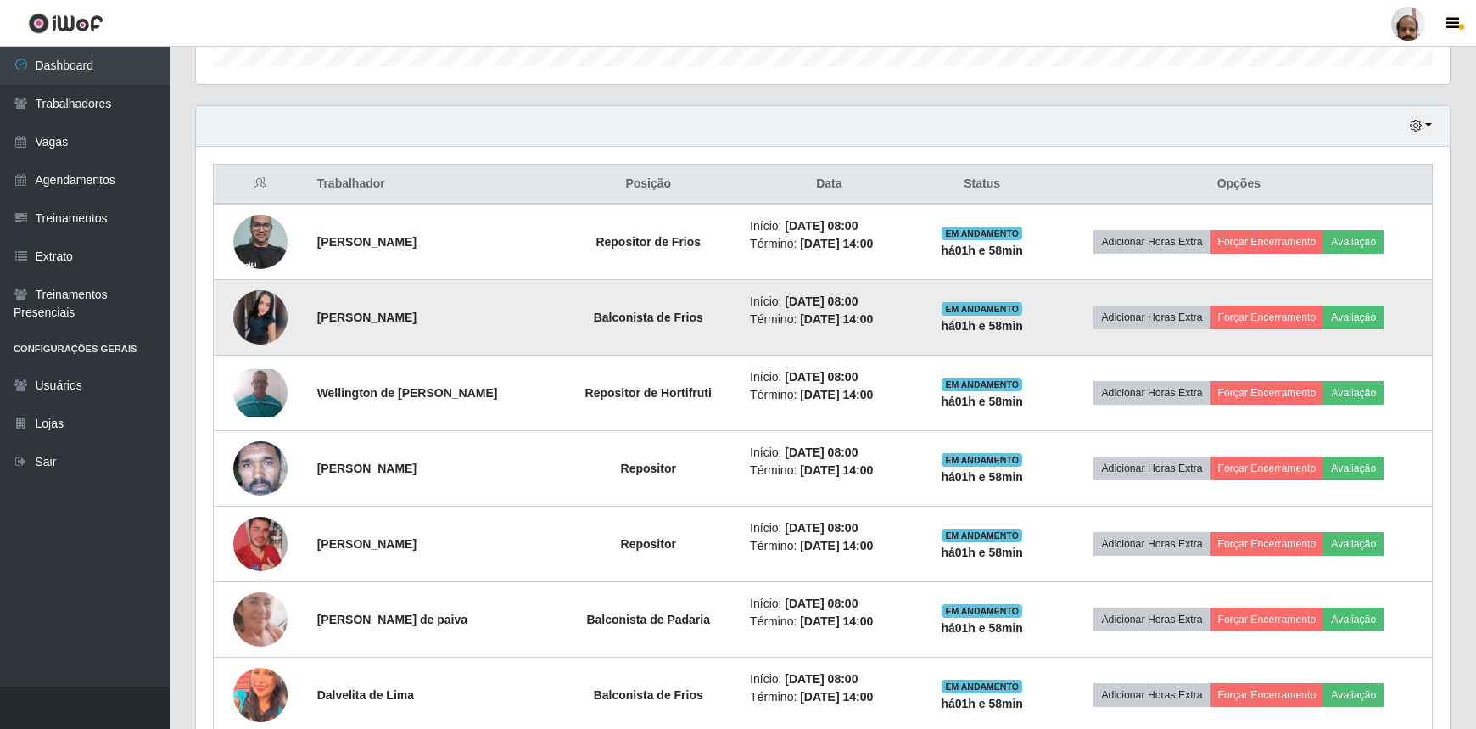
click at [254, 314] on img at bounding box center [260, 317] width 54 height 54
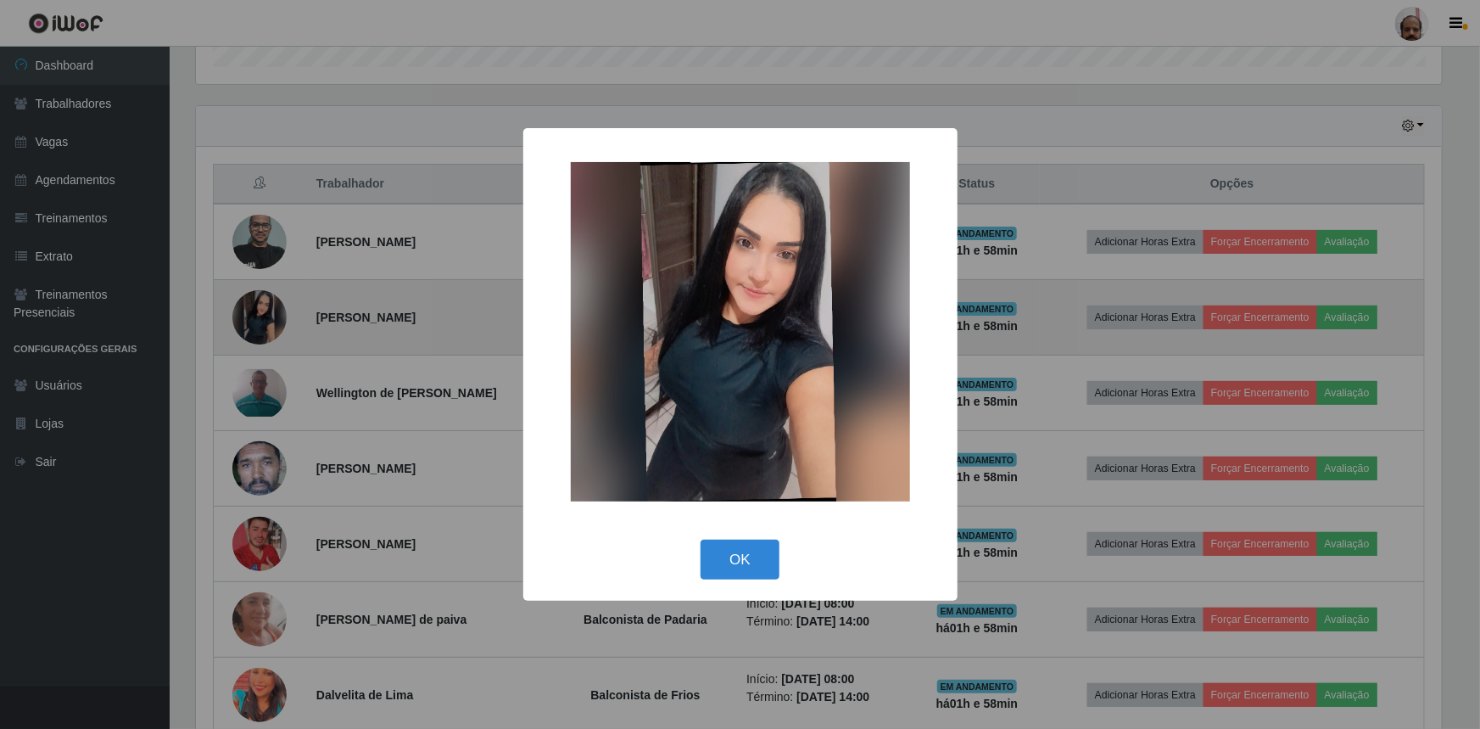
click at [254, 314] on div "× OK Cancel" at bounding box center [740, 364] width 1480 height 729
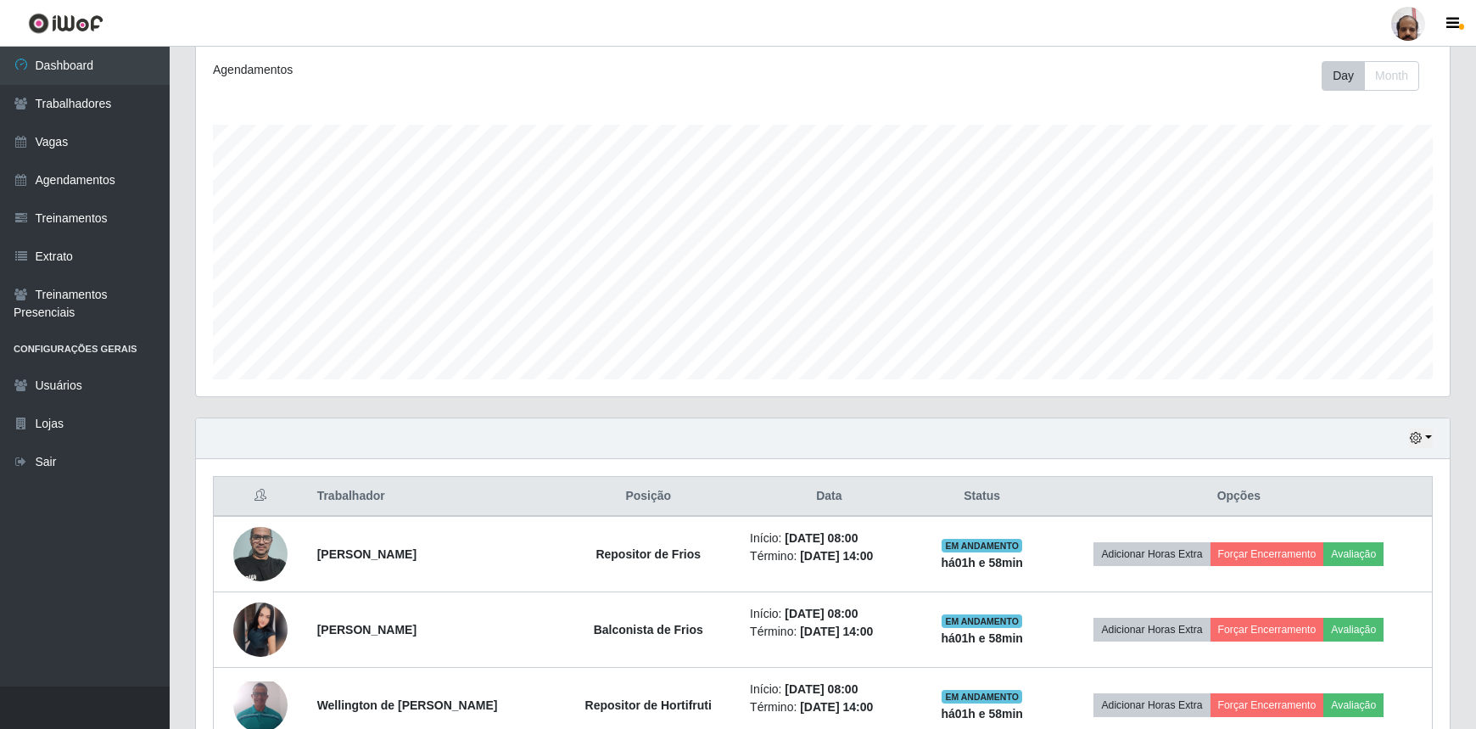
scroll to position [265, 0]
